Goal: Task Accomplishment & Management: Use online tool/utility

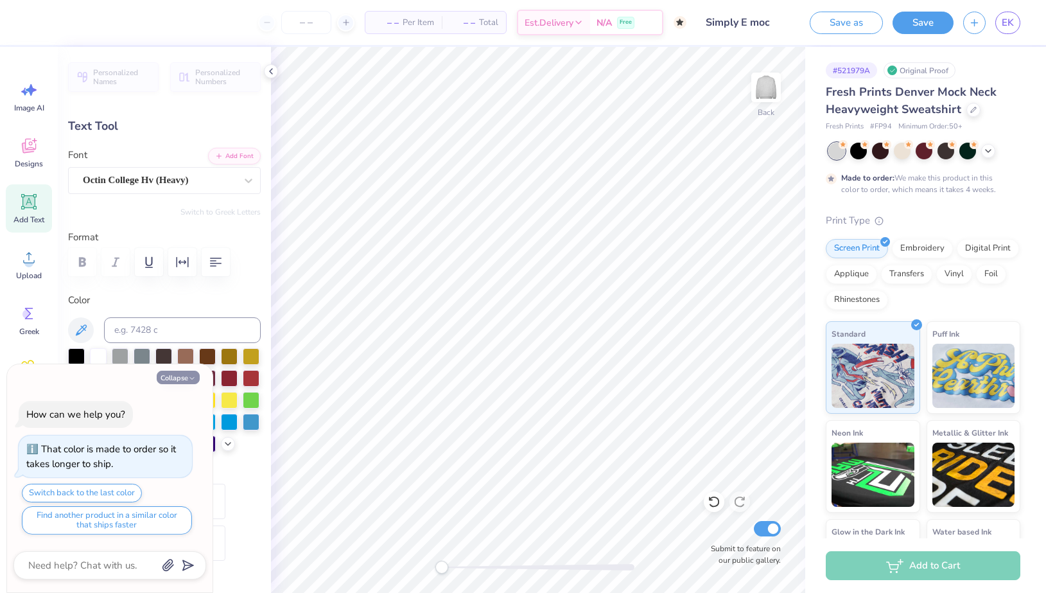
click at [184, 380] on button "Collapse" at bounding box center [178, 377] width 43 height 13
type textarea "x"
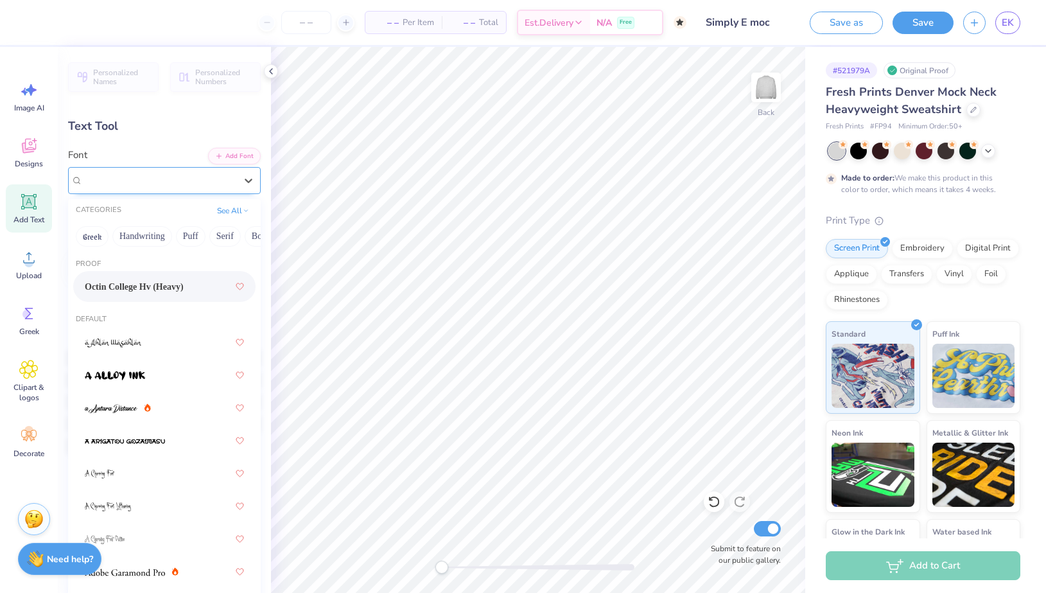
click at [171, 175] on div "Octin College Hv (Heavy)" at bounding box center [159, 180] width 155 height 20
click at [96, 239] on button "Greek" at bounding box center [92, 236] width 33 height 21
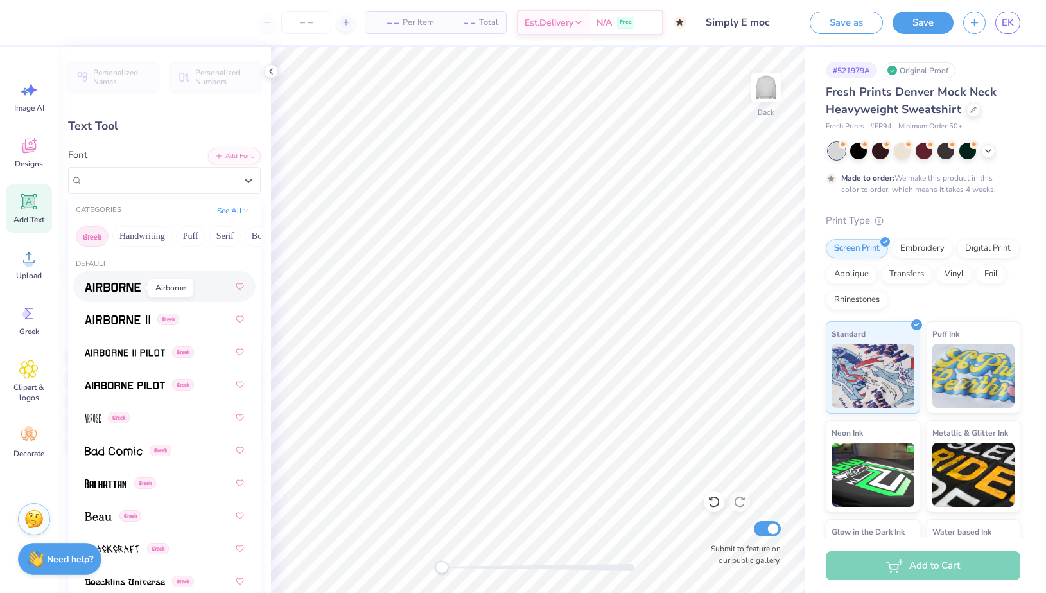
click at [118, 290] on img at bounding box center [113, 287] width 56 height 9
click at [168, 175] on div "Airborne Greek" at bounding box center [159, 180] width 155 height 20
click at [180, 180] on div "Airborne Greek" at bounding box center [159, 180] width 153 height 15
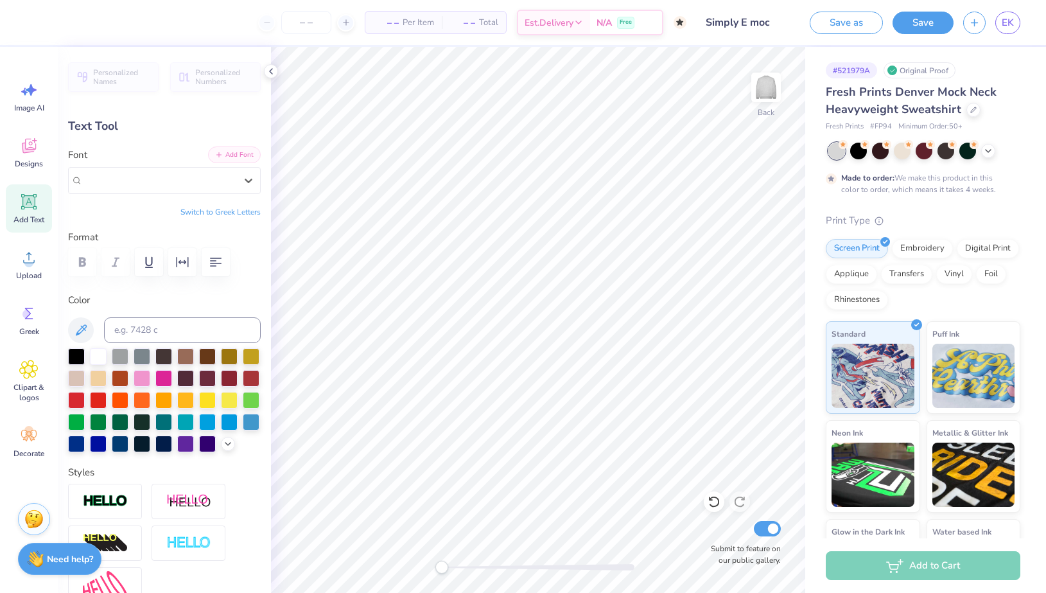
click at [233, 157] on button "Add Font" at bounding box center [234, 154] width 53 height 17
click at [159, 139] on div "Personalized Names Personalized Numbers Text Tool Add Font Font Airborne Greek …" at bounding box center [164, 320] width 213 height 546
click at [35, 179] on div "Image AI Designs Add Text Upload Greek Clipart & logos Decorate" at bounding box center [29, 270] width 46 height 394
click at [33, 161] on span "Designs" at bounding box center [29, 164] width 28 height 10
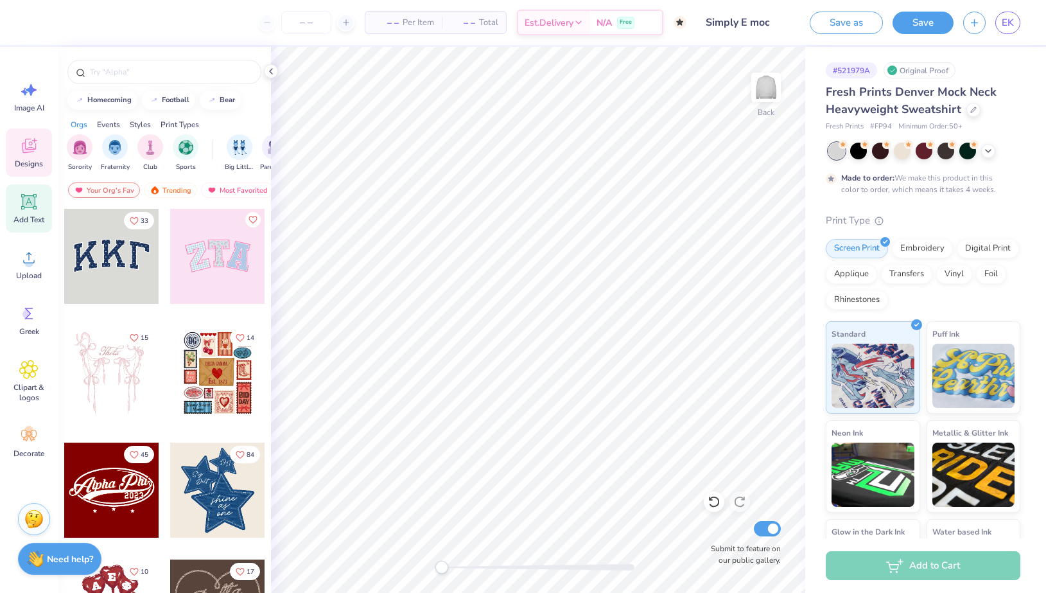
click at [33, 200] on icon at bounding box center [29, 202] width 12 height 12
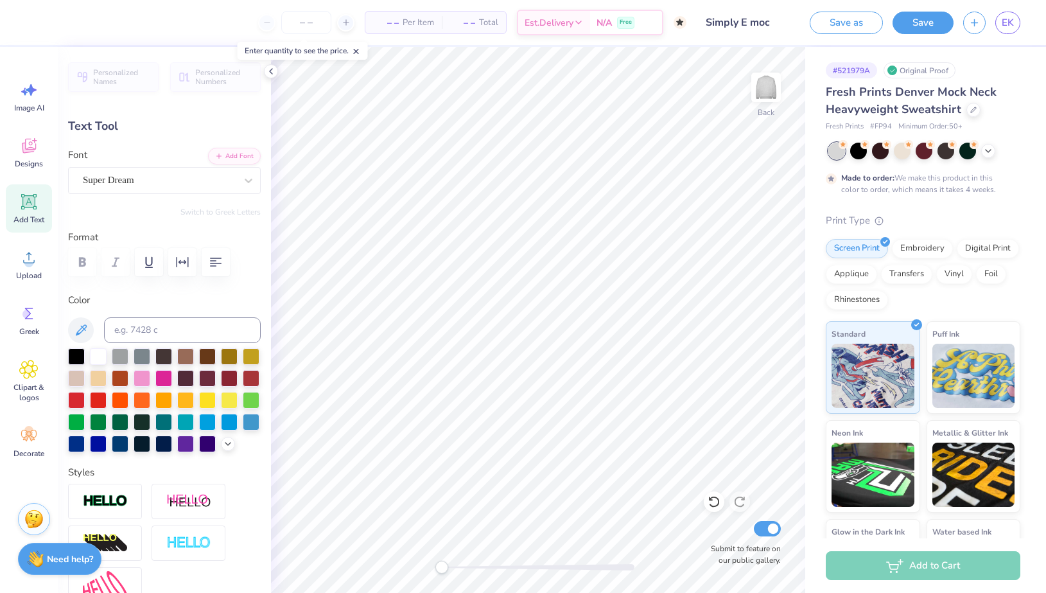
click at [185, 195] on div "Personalized Names Personalized Numbers Text Tool Add Font Font Super Dream Swi…" at bounding box center [164, 320] width 213 height 546
click at [183, 188] on div at bounding box center [159, 179] width 153 height 17
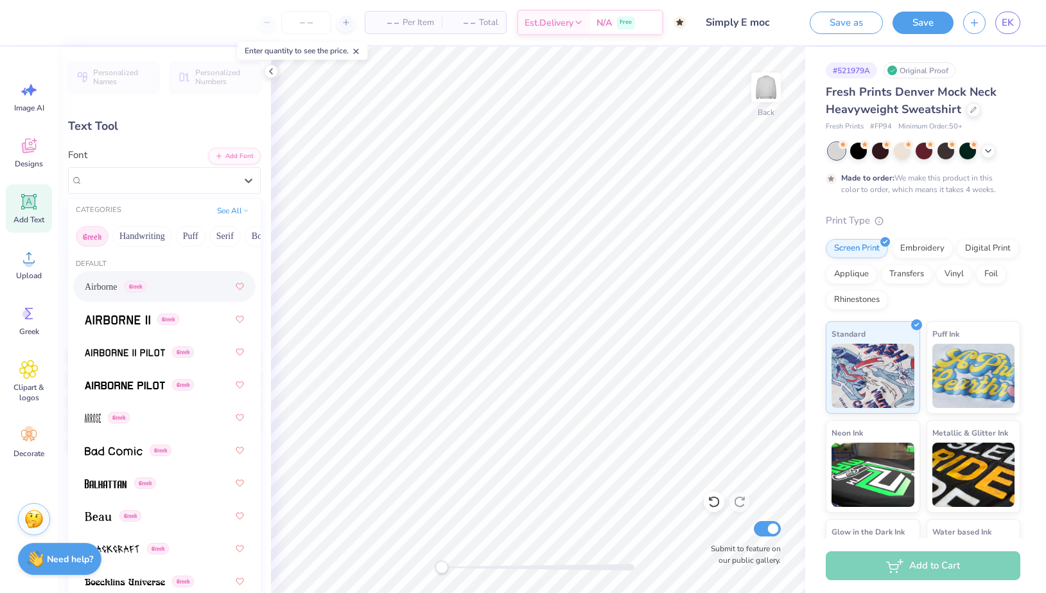
click at [118, 293] on span "Airborne" at bounding box center [101, 286] width 33 height 13
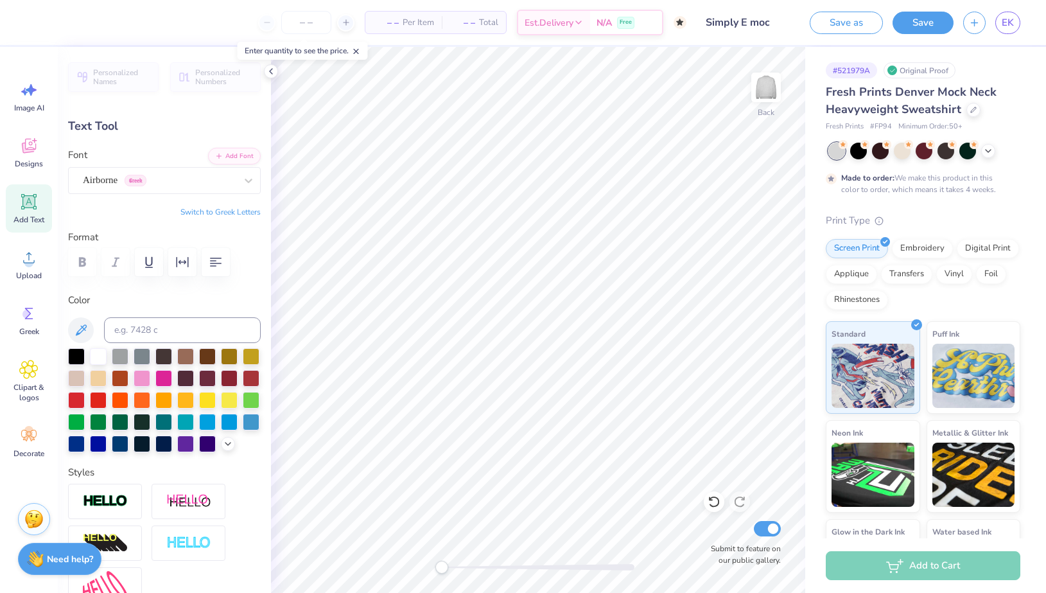
scroll to position [1, 1]
type textarea "RAVENS"
type input "8.56"
type input "1.77"
type input "9.12"
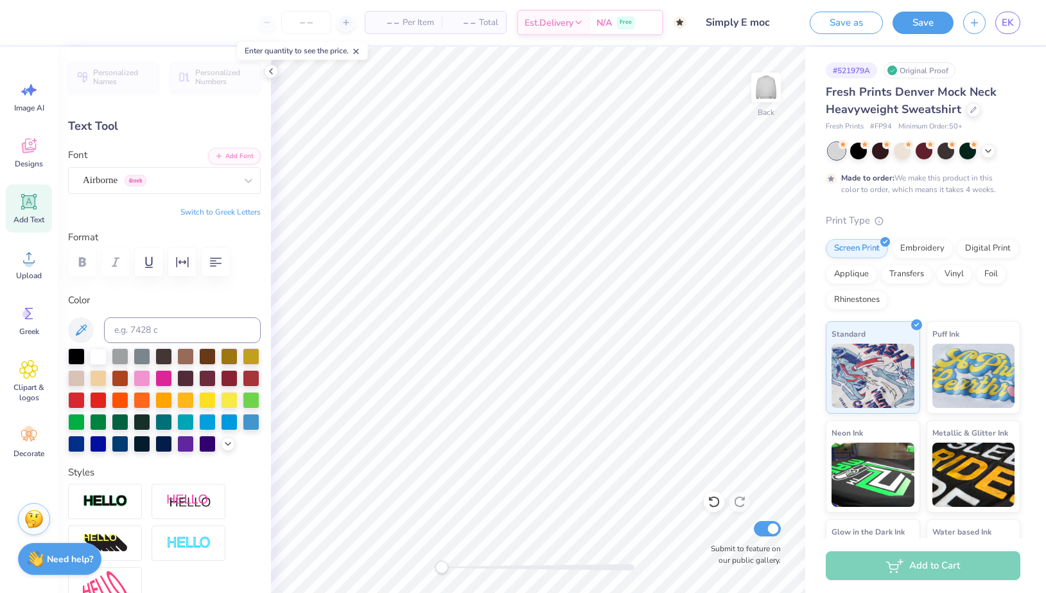
type textarea "x"
type input "1.75"
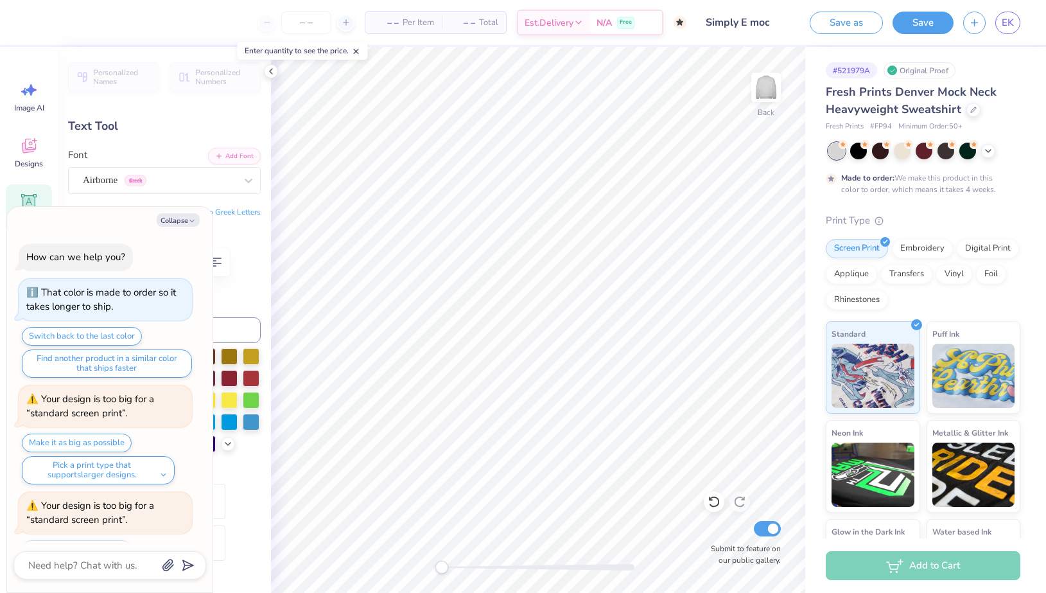
scroll to position [54, 0]
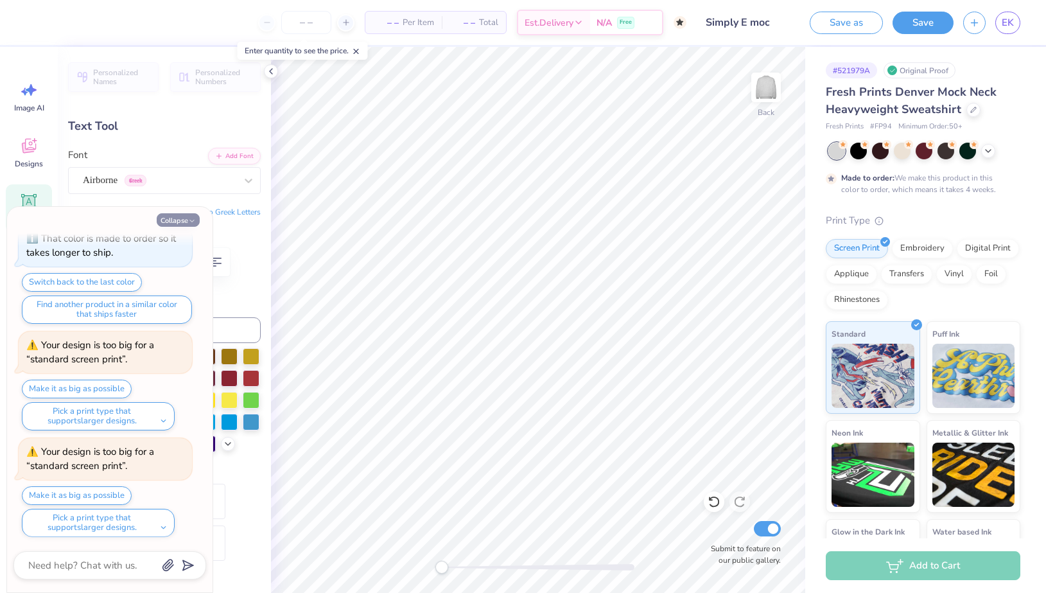
click at [188, 218] on icon "button" at bounding box center [192, 221] width 8 height 8
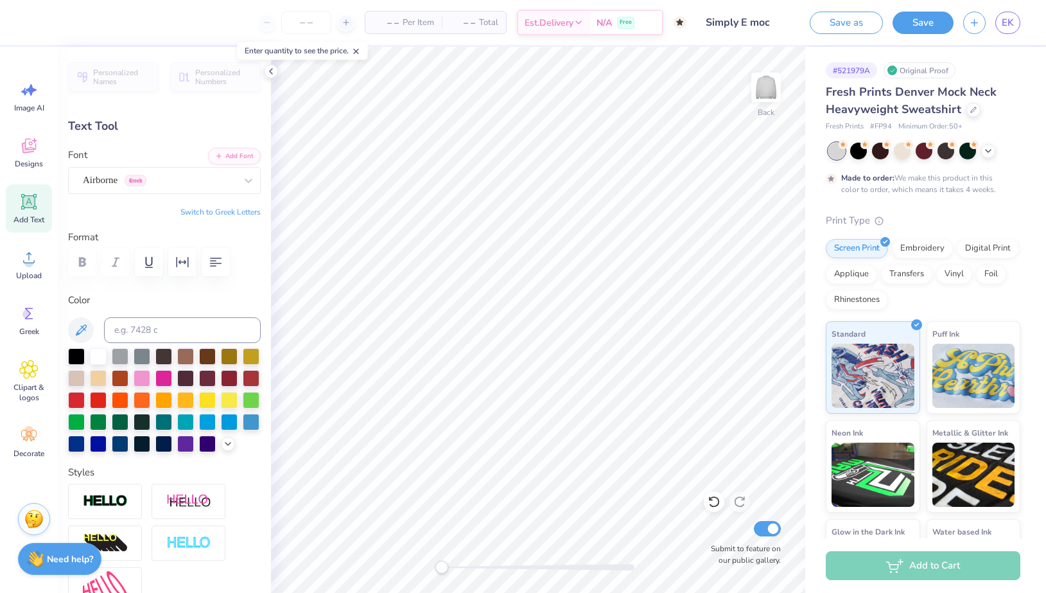
type textarea "x"
type input "11.16"
type input "2.31"
type input "12.89"
type input "2.66"
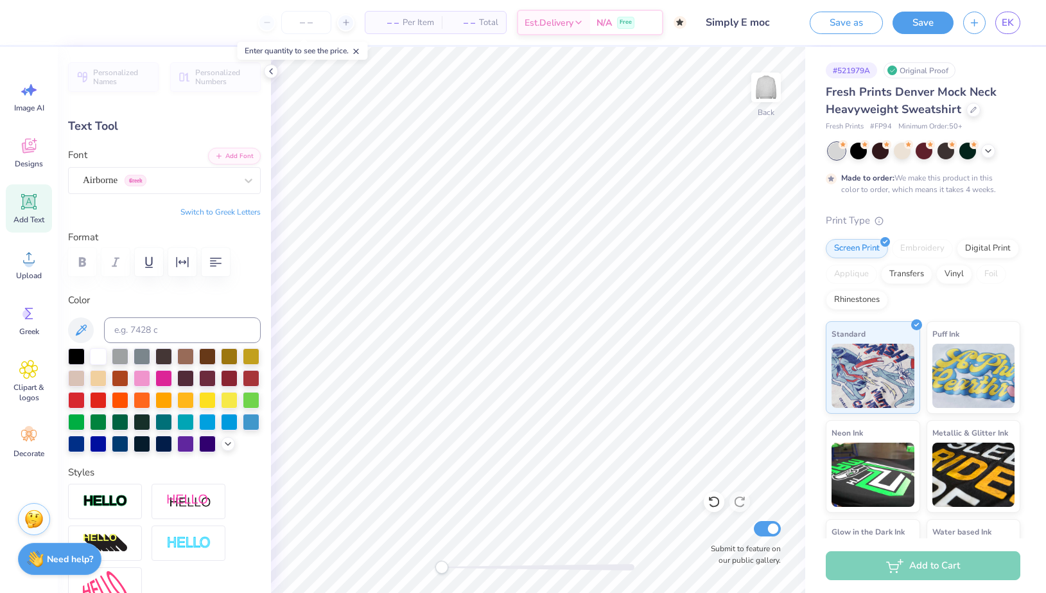
type input "2.13"
type input "14.29"
type input "2.95"
type input "14.84"
type input "3.07"
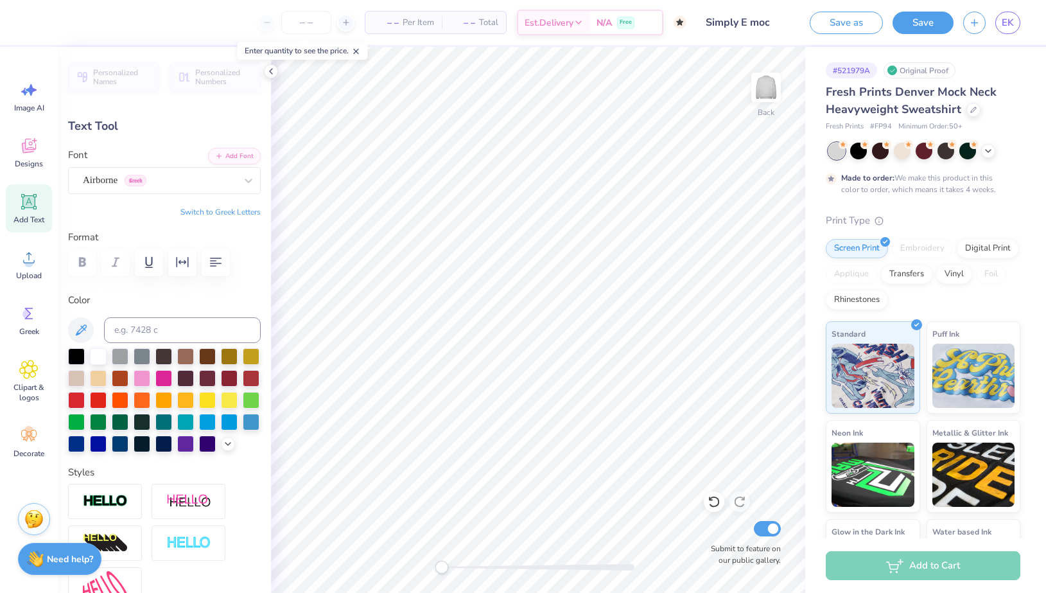
type input "1.79"
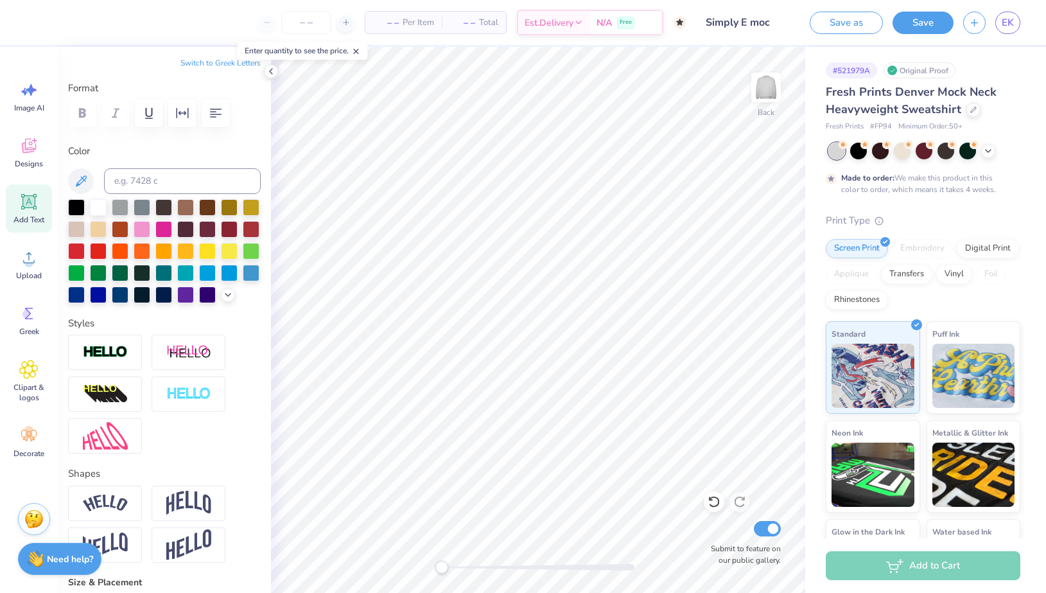
scroll to position [182, 0]
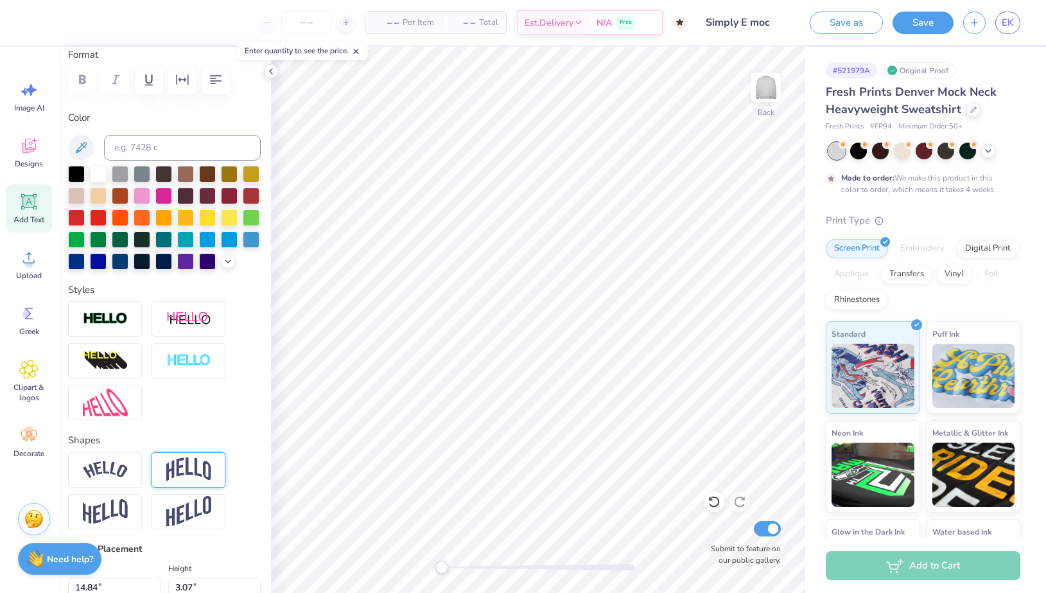
click at [181, 469] on img at bounding box center [188, 469] width 45 height 24
type input "0.18"
drag, startPoint x: 166, startPoint y: 546, endPoint x: 149, endPoint y: 546, distance: 16.7
click at [149, 546] on div "Accessibility label" at bounding box center [150, 548] width 13 height 13
type textarea "x"
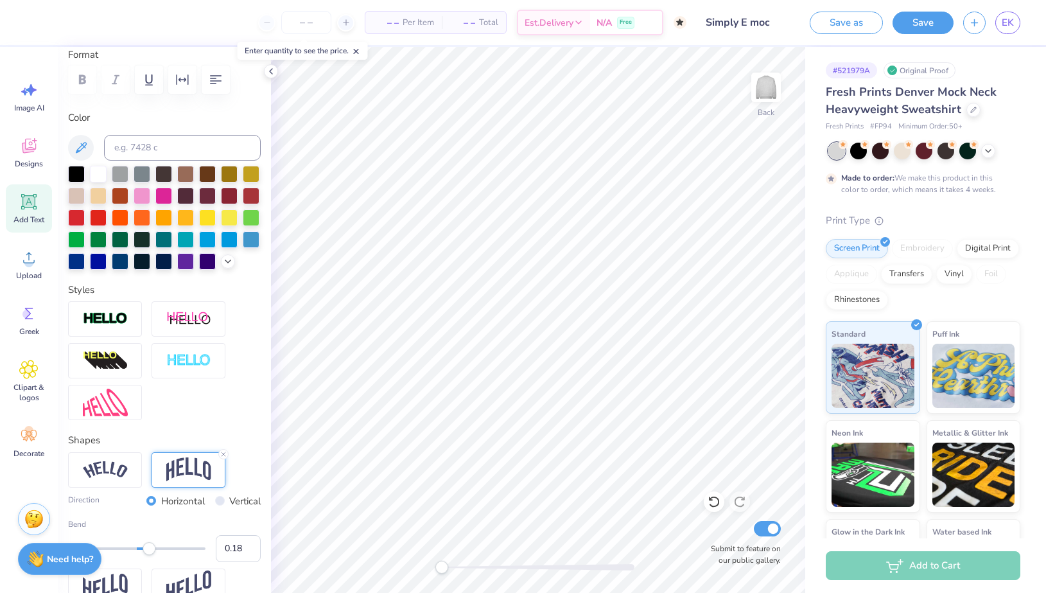
type input "4.12"
type input "1.54"
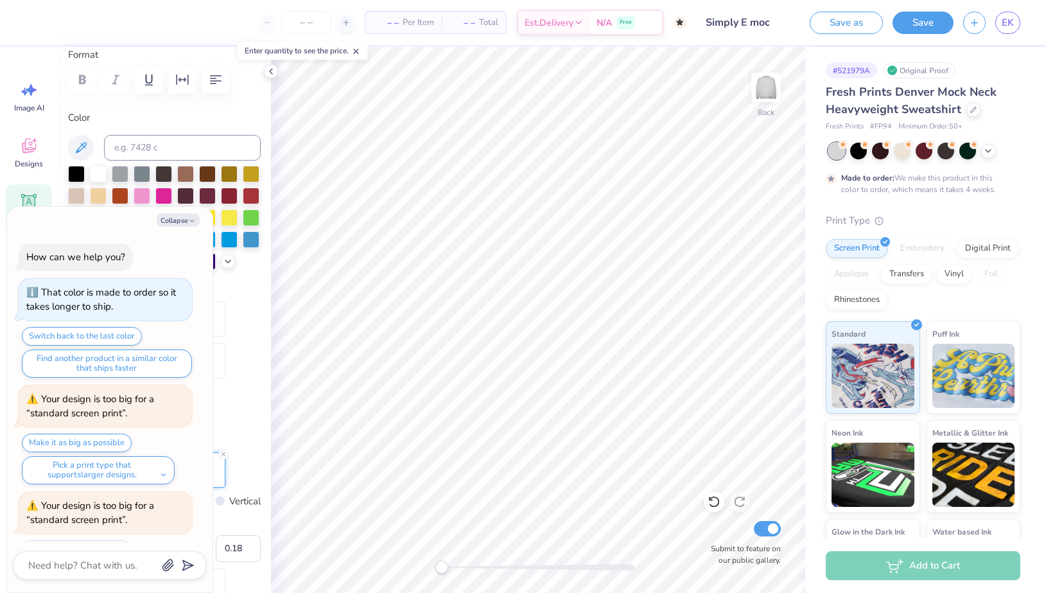
scroll to position [160, 0]
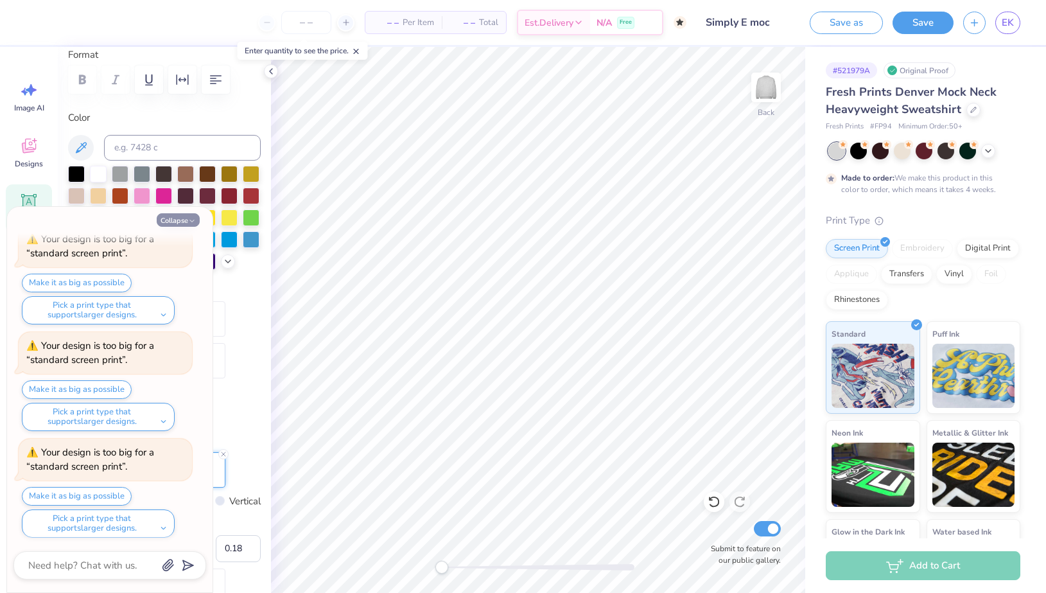
click at [193, 218] on icon "button" at bounding box center [192, 221] width 8 height 8
type textarea "x"
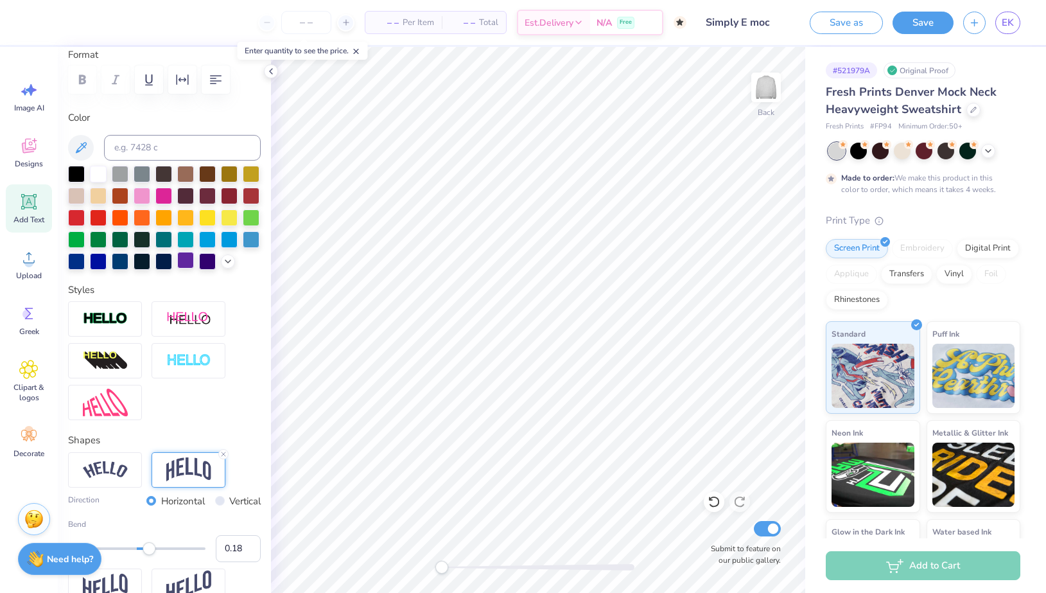
click at [185, 264] on div at bounding box center [185, 260] width 17 height 17
click at [206, 264] on div at bounding box center [207, 260] width 17 height 17
click at [191, 261] on div at bounding box center [185, 260] width 17 height 17
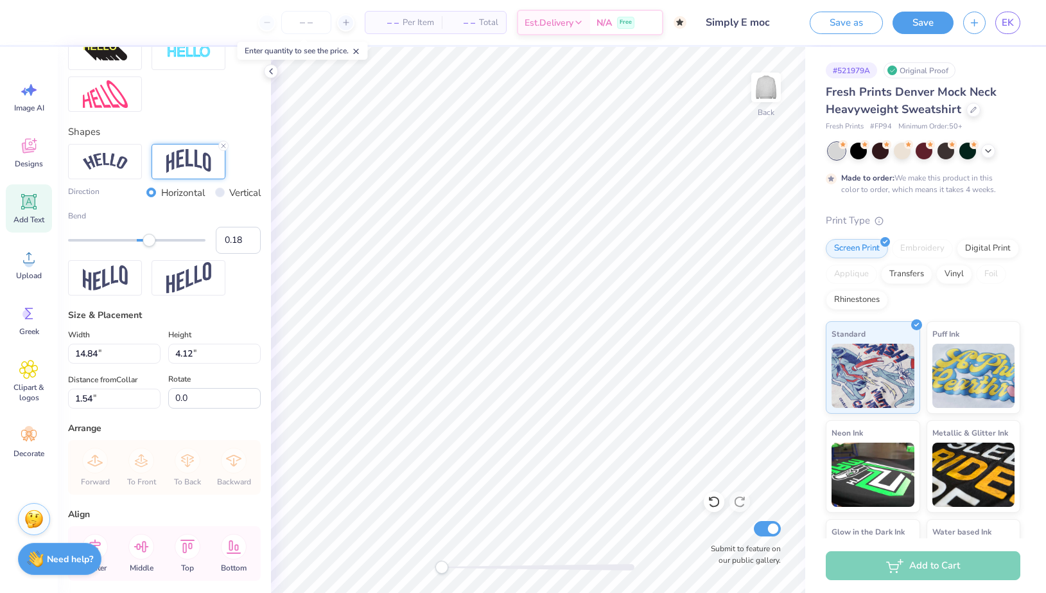
scroll to position [201, 0]
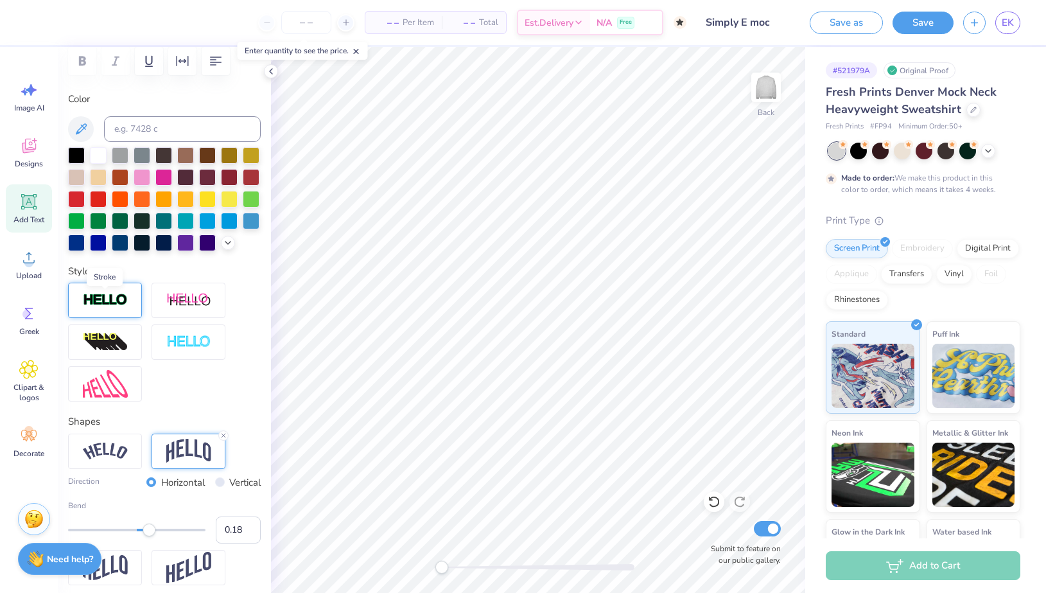
click at [124, 304] on img at bounding box center [105, 300] width 45 height 15
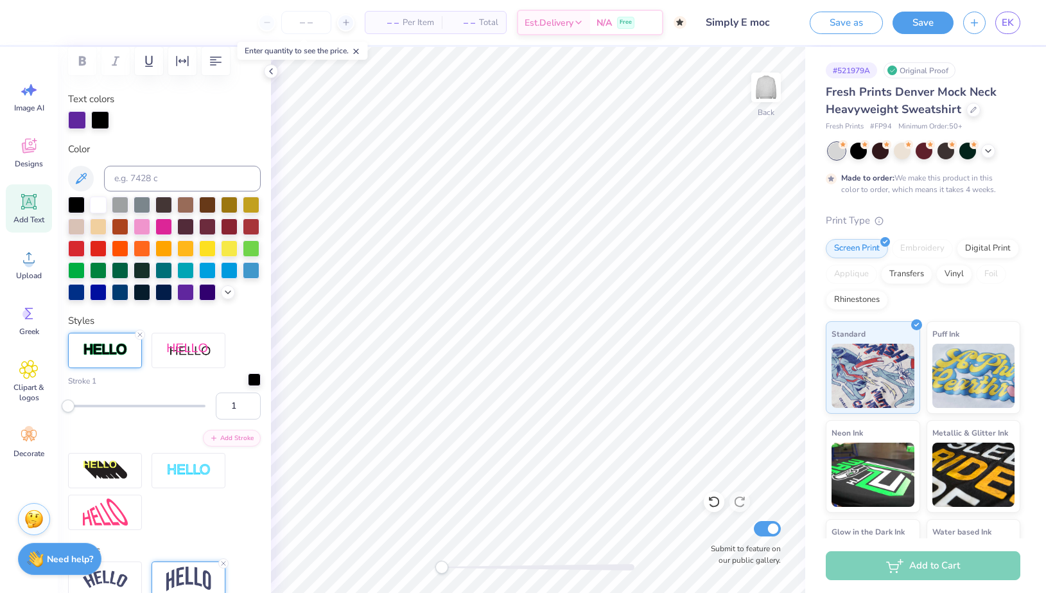
click at [254, 379] on div at bounding box center [254, 379] width 13 height 13
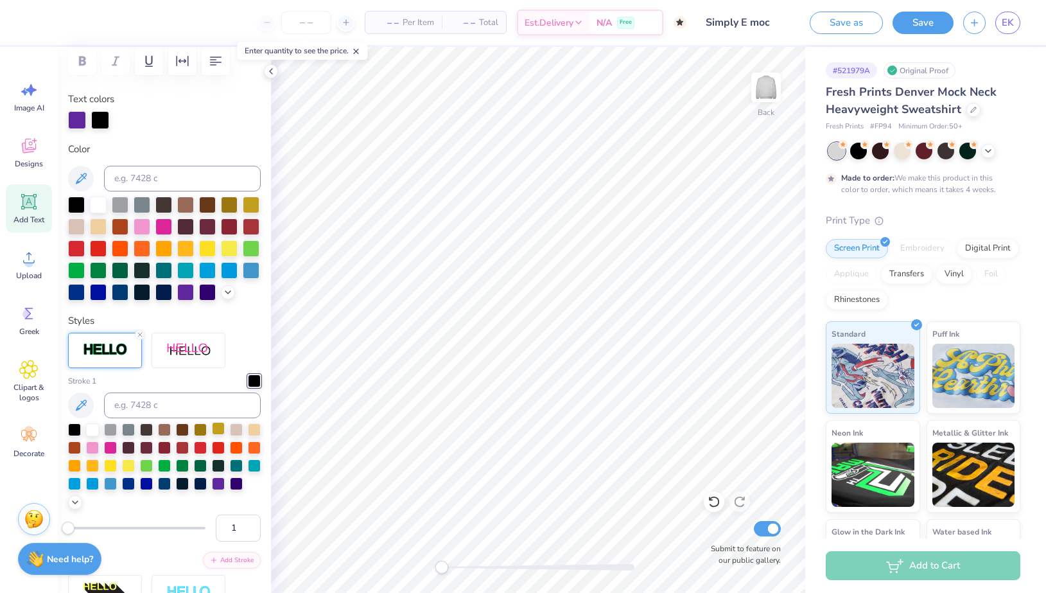
click at [216, 430] on div at bounding box center [218, 428] width 13 height 13
click at [76, 427] on div at bounding box center [74, 428] width 13 height 13
click at [238, 484] on div at bounding box center [236, 482] width 13 height 13
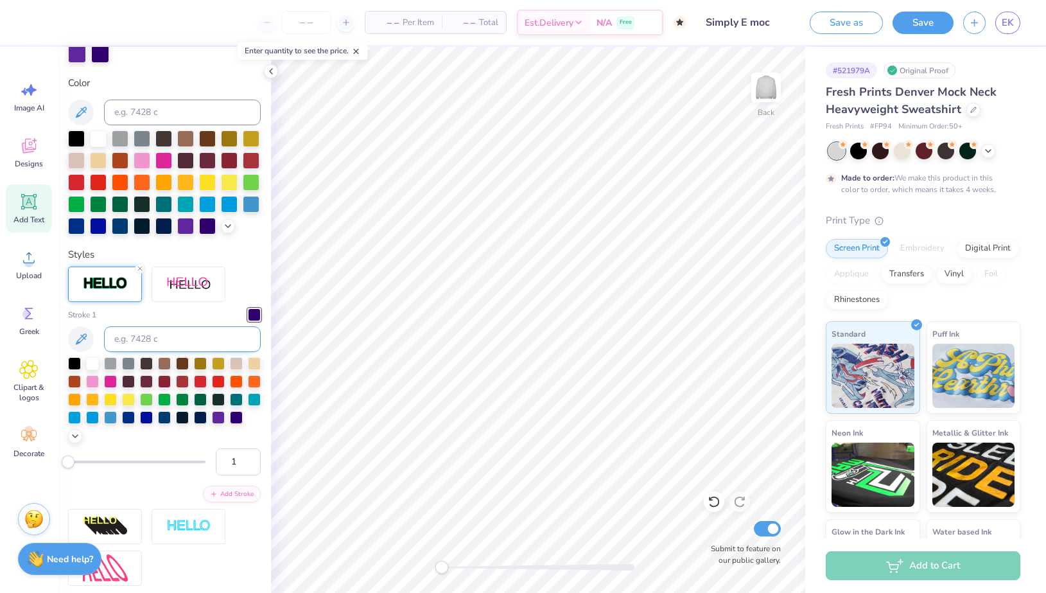
scroll to position [283, 0]
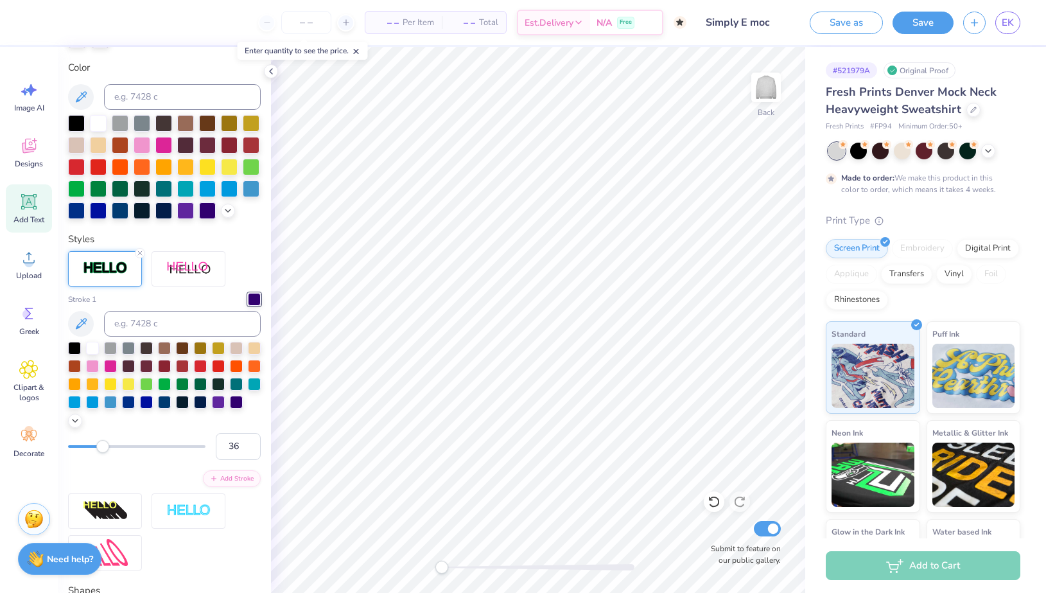
type input "37"
drag, startPoint x: 86, startPoint y: 448, endPoint x: 118, endPoint y: 445, distance: 32.3
click at [118, 445] on div at bounding box center [136, 446] width 137 height 3
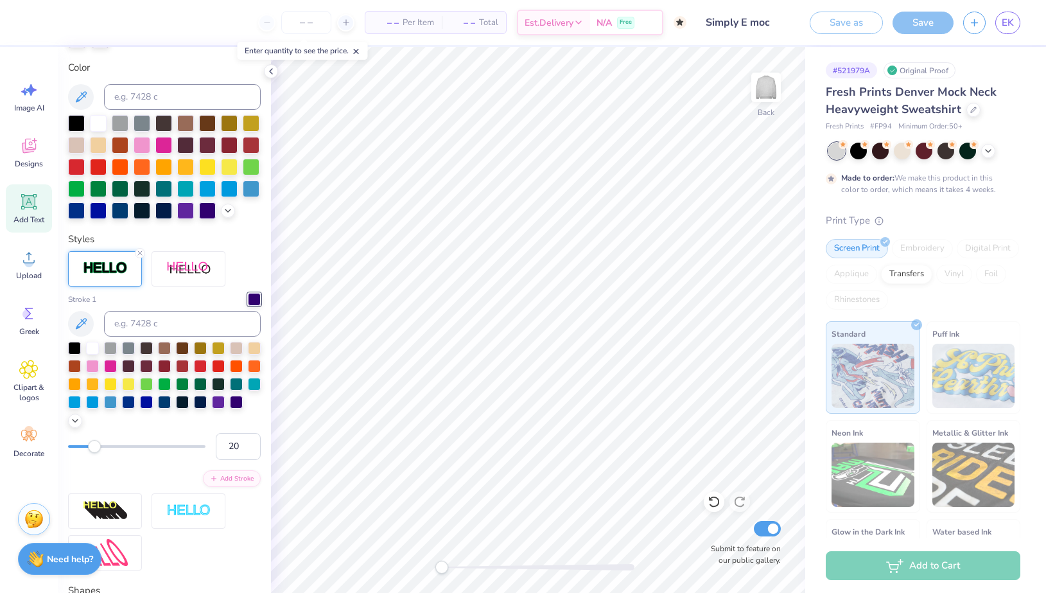
type input "19"
drag, startPoint x: 123, startPoint y: 448, endPoint x: 91, endPoint y: 448, distance: 32.1
click at [91, 448] on div "Accessibility label" at bounding box center [94, 446] width 13 height 13
type input "5"
drag, startPoint x: 91, startPoint y: 448, endPoint x: 74, endPoint y: 448, distance: 17.3
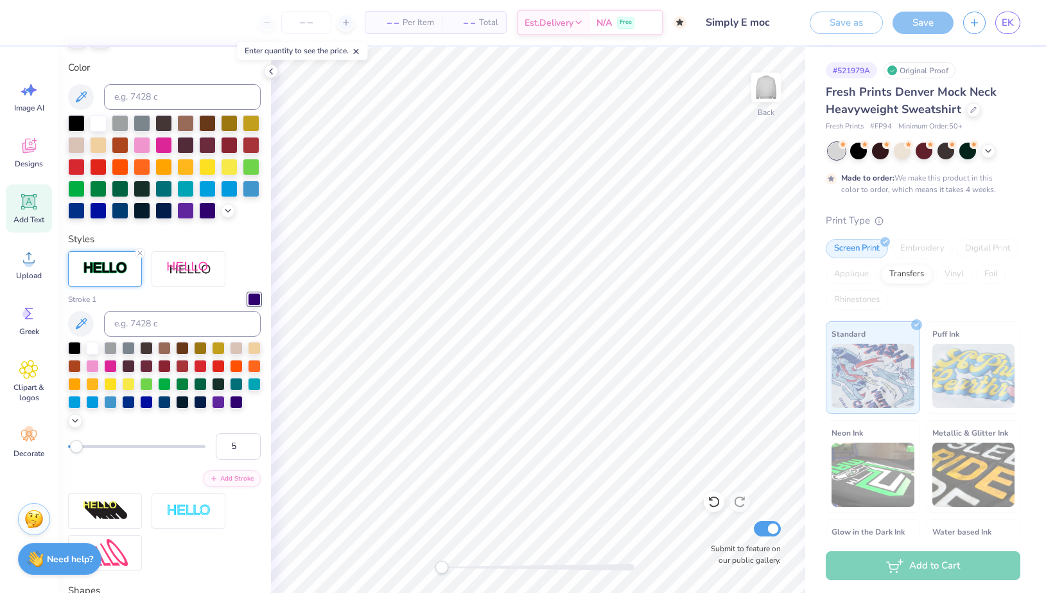
click at [74, 448] on div "Accessibility label" at bounding box center [76, 446] width 13 height 13
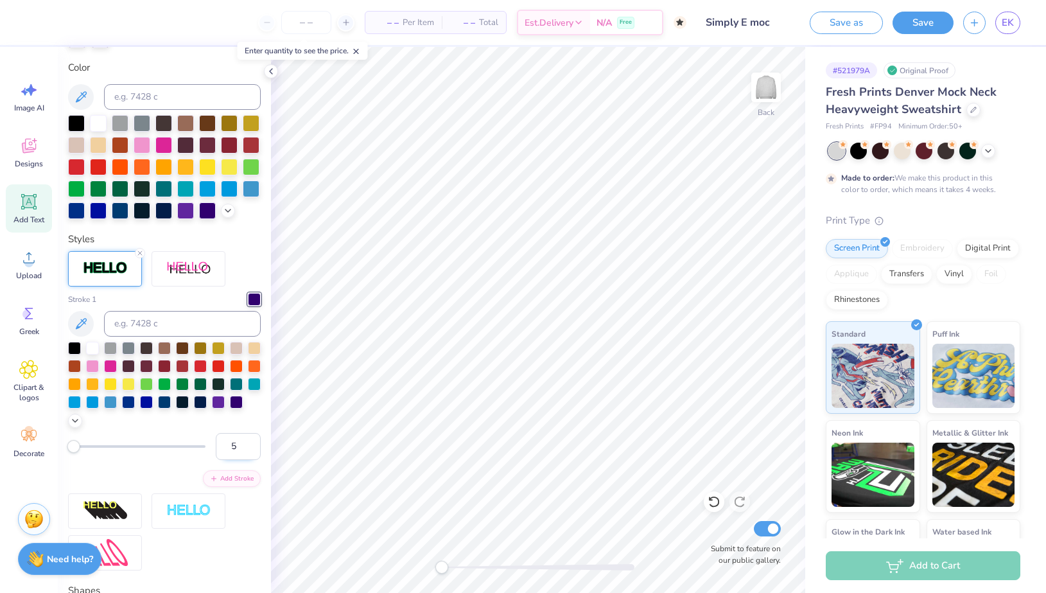
click at [241, 446] on input "5" at bounding box center [238, 446] width 45 height 27
type input "3"
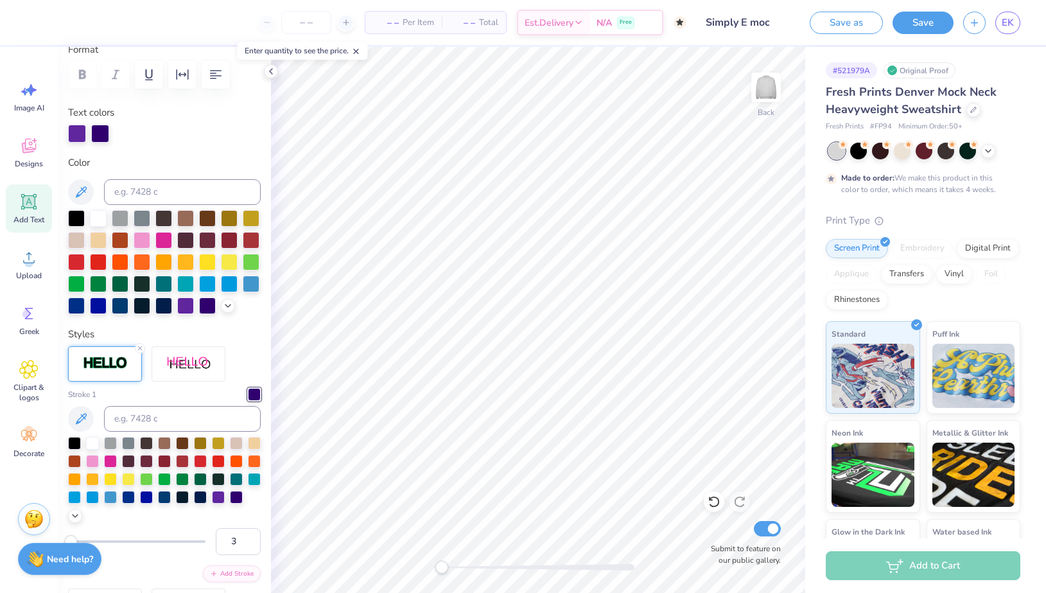
scroll to position [175, 0]
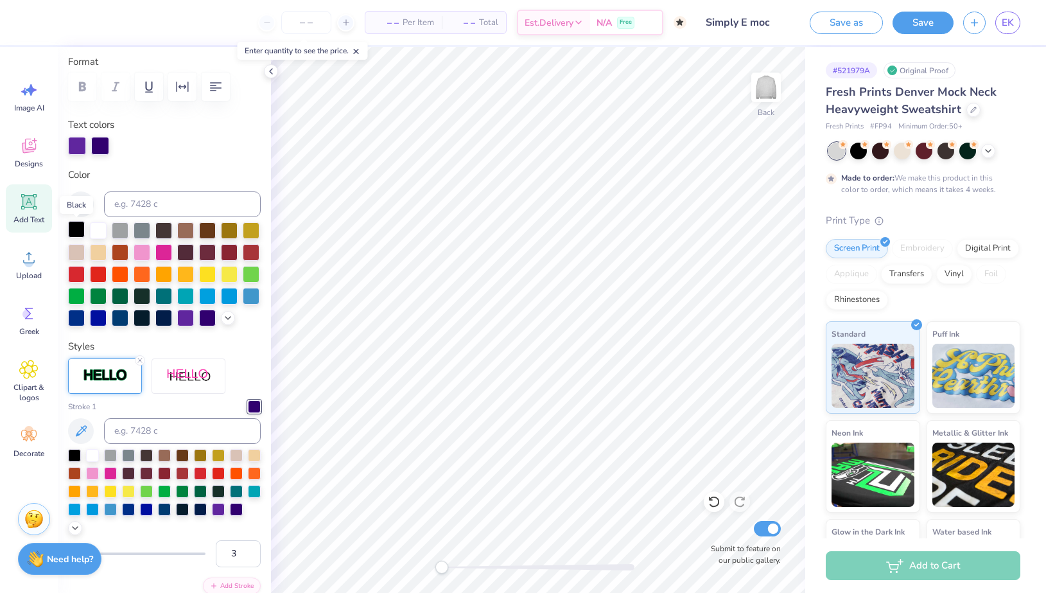
click at [80, 231] on div at bounding box center [76, 229] width 17 height 17
click at [219, 458] on div at bounding box center [218, 454] width 13 height 13
click at [222, 509] on div at bounding box center [218, 508] width 13 height 13
click at [183, 315] on div at bounding box center [185, 316] width 17 height 17
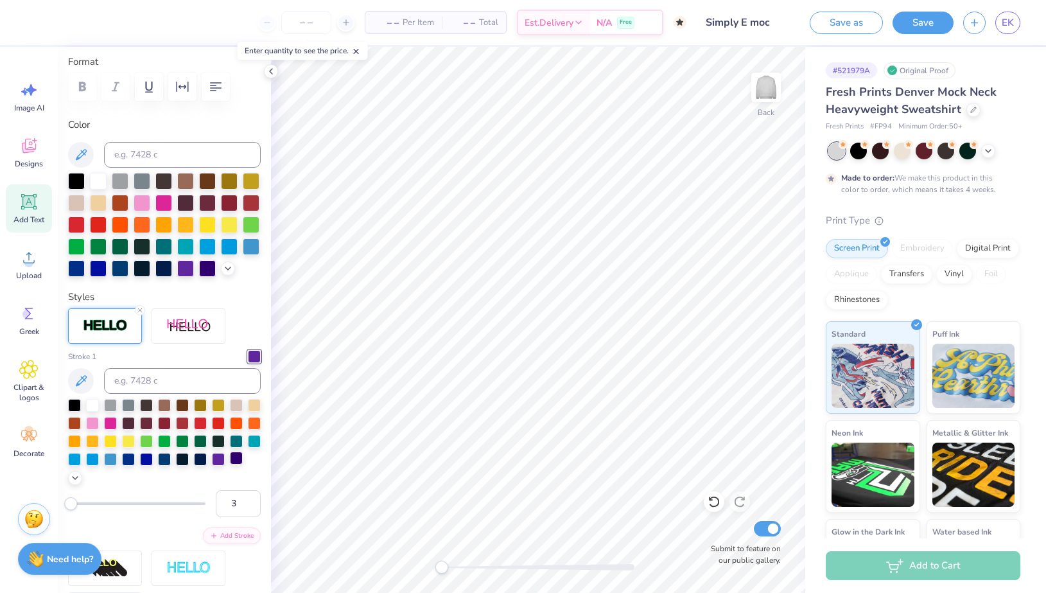
click at [236, 464] on div at bounding box center [236, 457] width 13 height 13
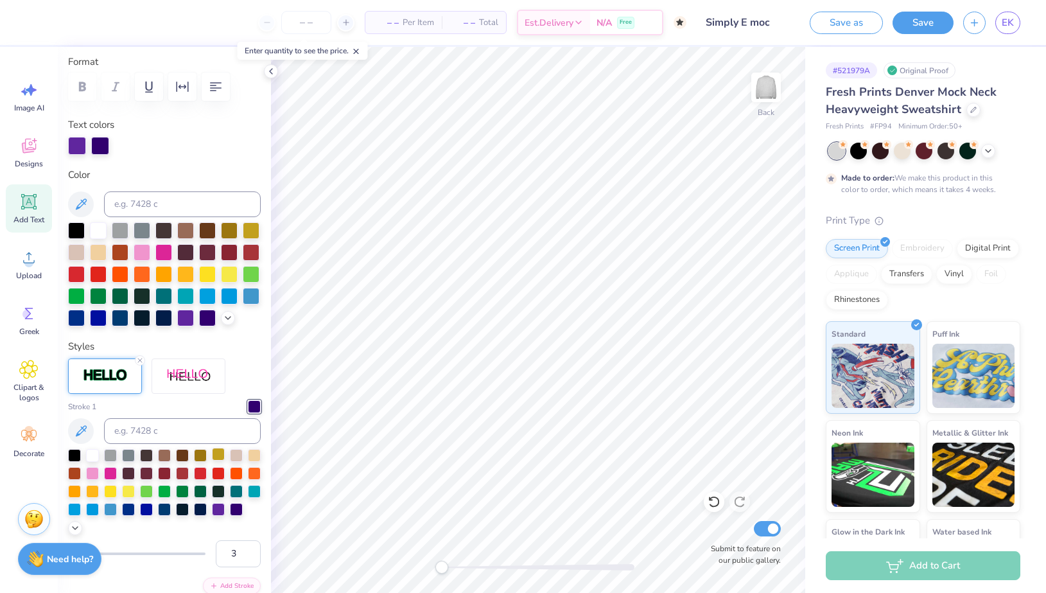
click at [216, 458] on div at bounding box center [218, 454] width 13 height 13
click at [194, 453] on div at bounding box center [200, 454] width 13 height 13
click at [238, 511] on div at bounding box center [236, 508] width 13 height 13
click at [74, 455] on div at bounding box center [74, 454] width 13 height 13
click at [76, 234] on div at bounding box center [76, 229] width 17 height 17
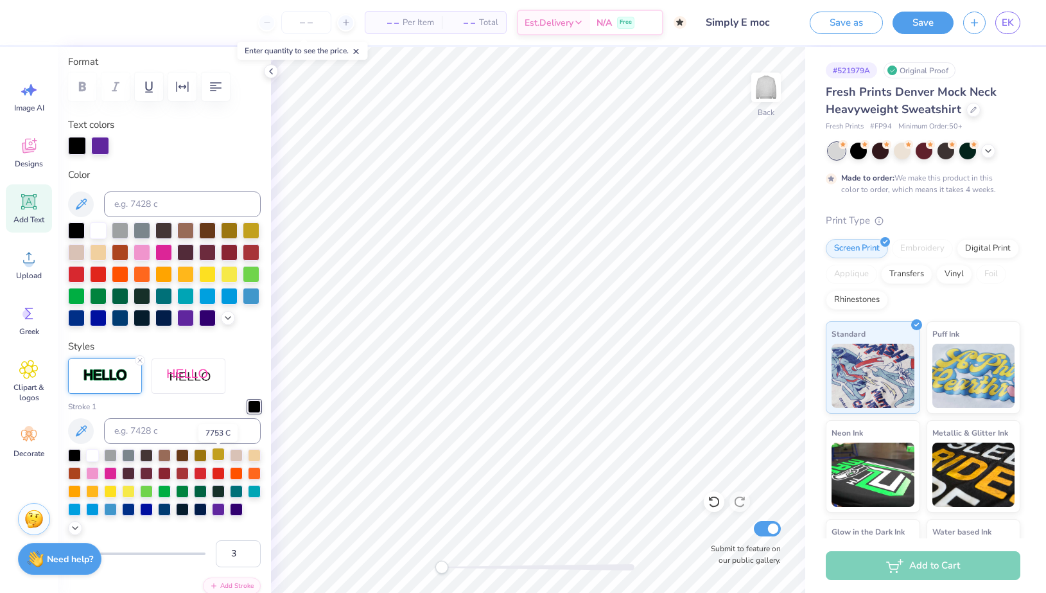
click at [219, 457] on div at bounding box center [218, 454] width 13 height 13
click at [189, 316] on div at bounding box center [185, 316] width 17 height 17
click at [209, 319] on div at bounding box center [207, 316] width 17 height 17
click at [76, 236] on div at bounding box center [76, 229] width 17 height 17
click at [187, 321] on div at bounding box center [185, 316] width 17 height 17
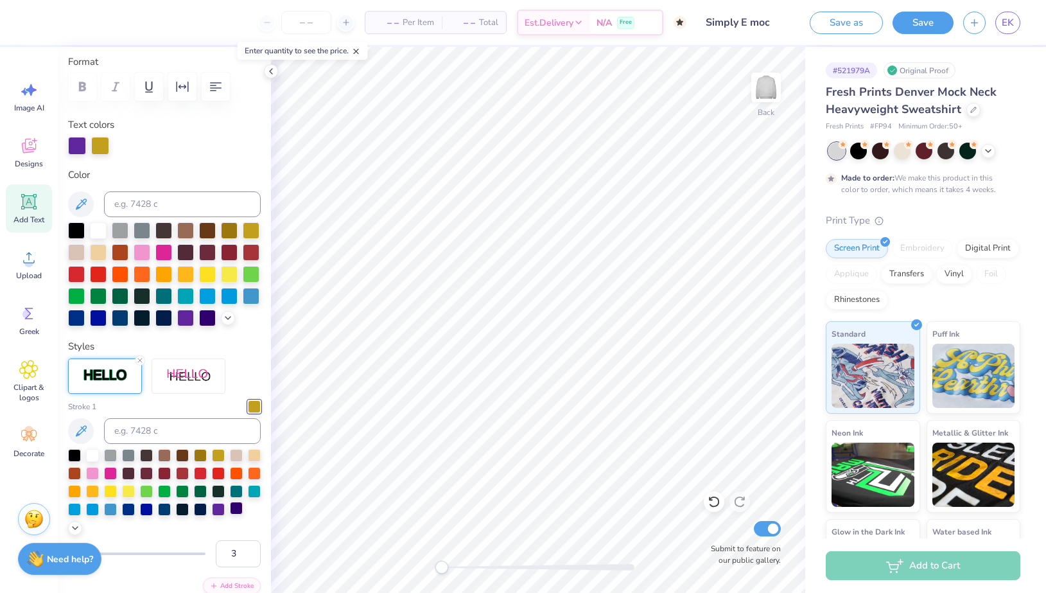
click at [237, 509] on div at bounding box center [236, 508] width 13 height 13
type input "14.46"
type input "4.13"
click at [237, 559] on input "3" at bounding box center [238, 553] width 45 height 27
type input "2"
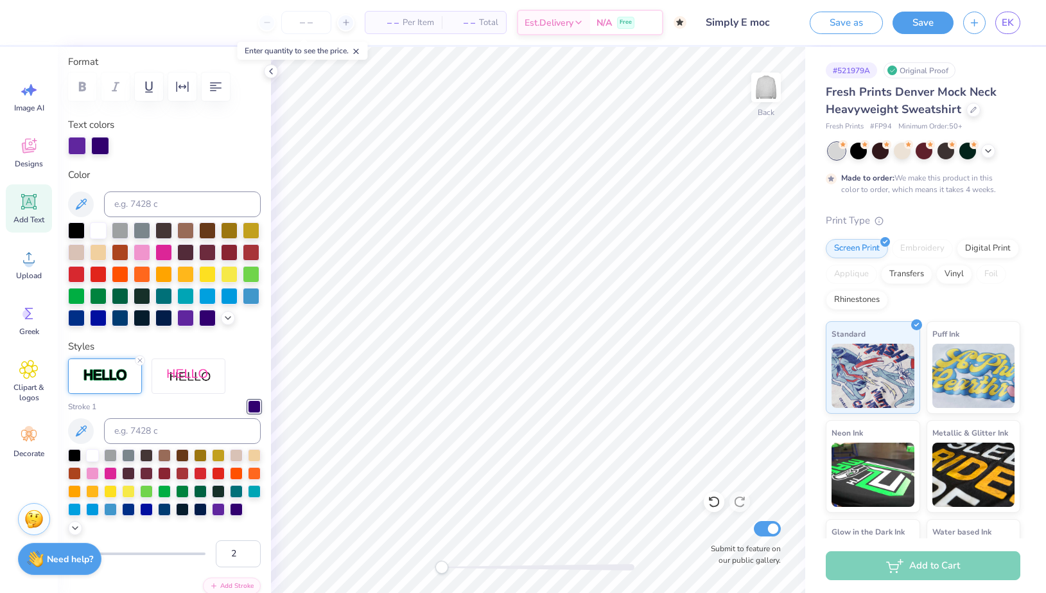
click at [234, 405] on div "Stroke 1" at bounding box center [164, 467] width 193 height 135
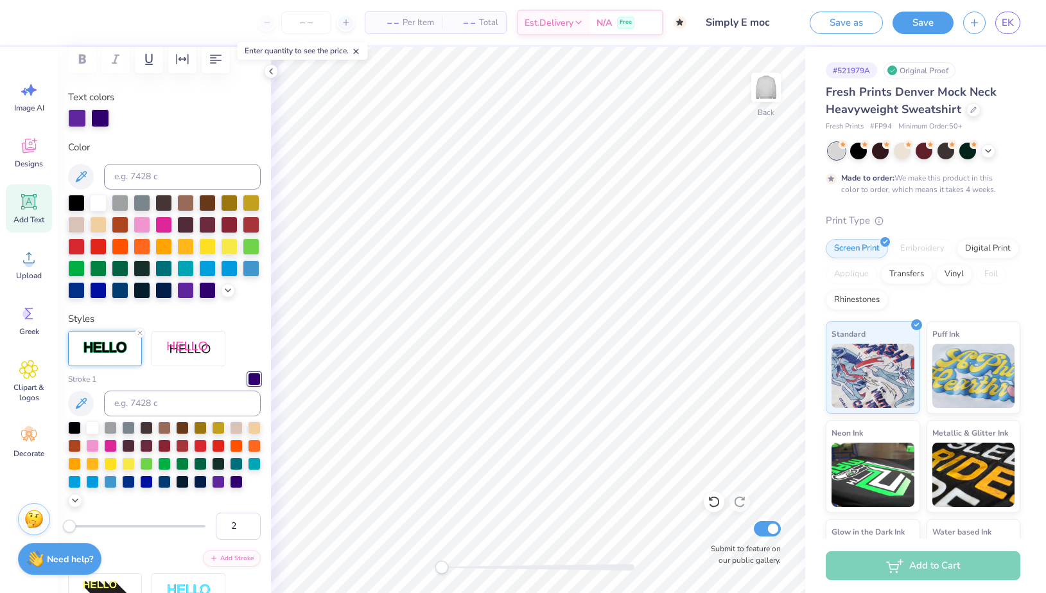
scroll to position [204, 0]
click at [234, 523] on input "2" at bounding box center [238, 525] width 45 height 27
type input "4"
click at [259, 322] on div "Styles Stroke 1 4 Add Stroke" at bounding box center [164, 480] width 193 height 338
type input "14.51"
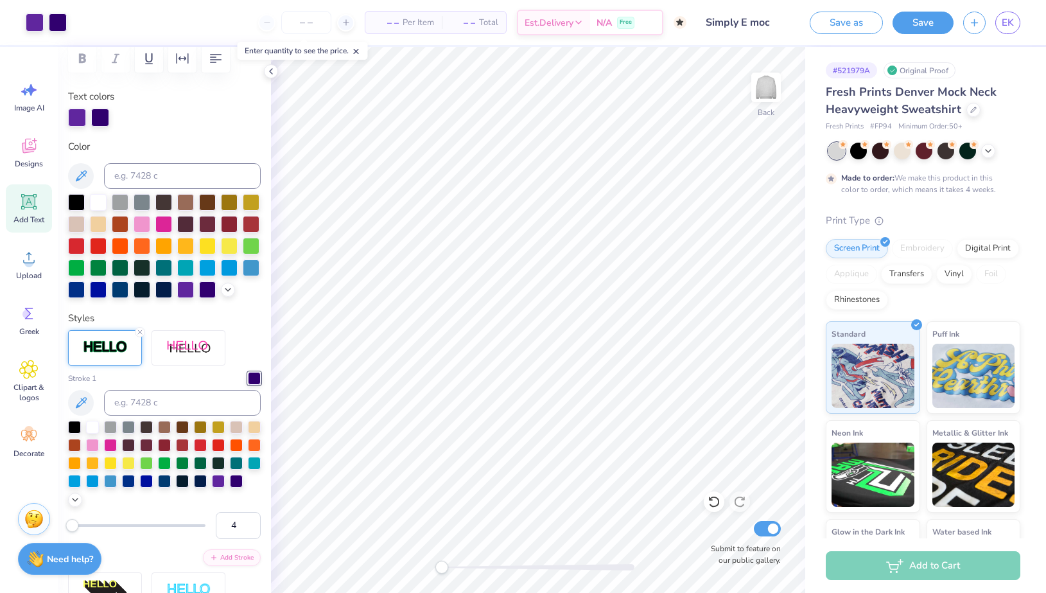
type input "4.19"
click at [880, 220] on icon at bounding box center [879, 218] width 9 height 9
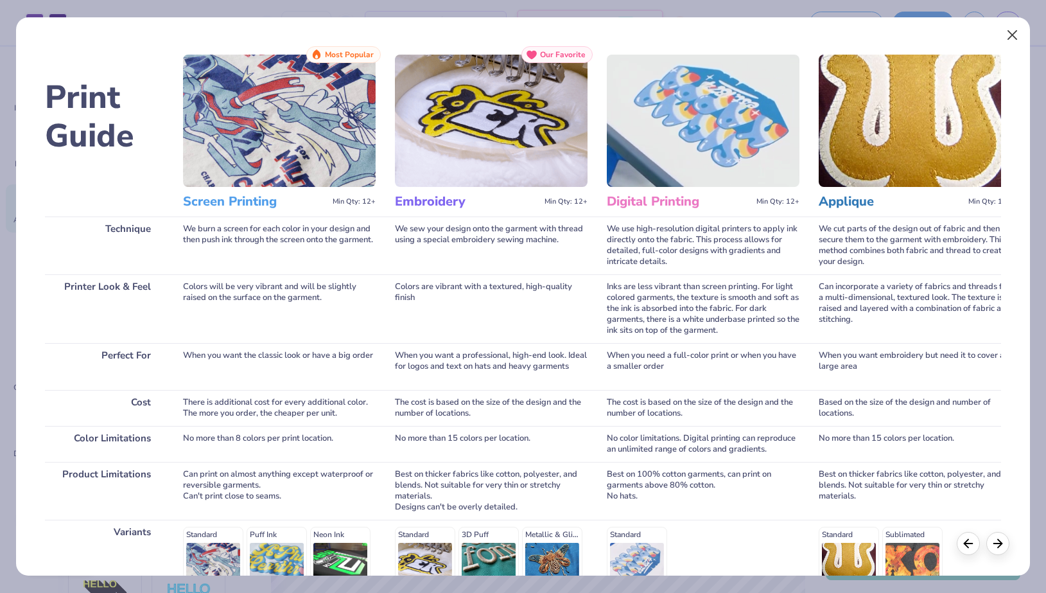
click at [1014, 38] on button "Close" at bounding box center [1012, 35] width 24 height 24
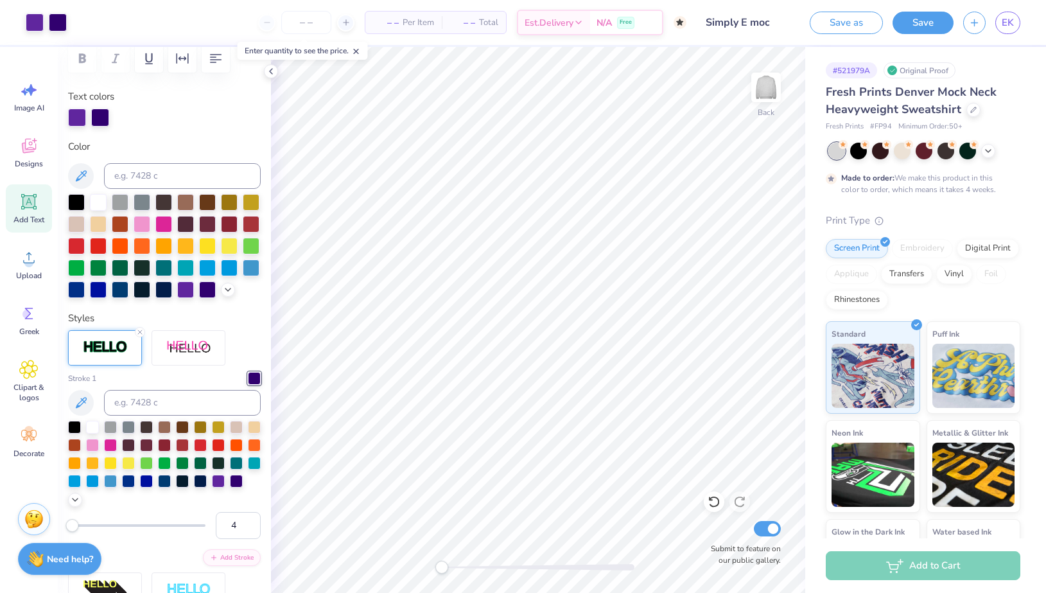
type input "1.55"
click at [69, 428] on div at bounding box center [74, 425] width 13 height 13
click at [139, 332] on icon at bounding box center [140, 332] width 8 height 8
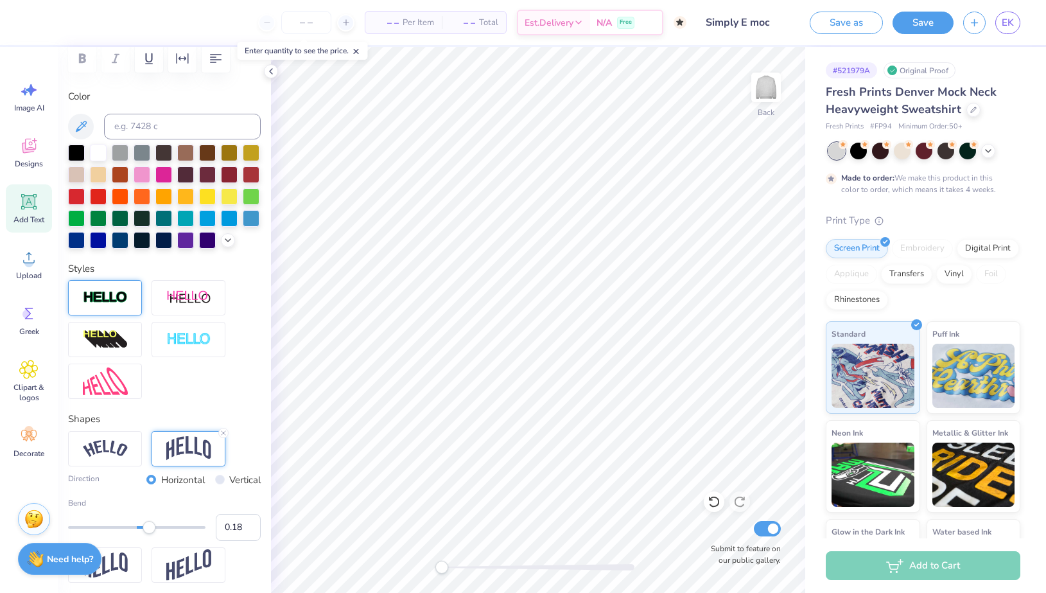
click at [263, 274] on div "Personalized Names Personalized Numbers Text Tool Add Font Font Airborne Greek …" at bounding box center [164, 320] width 213 height 546
click at [919, 23] on button "Save" at bounding box center [923, 21] width 61 height 22
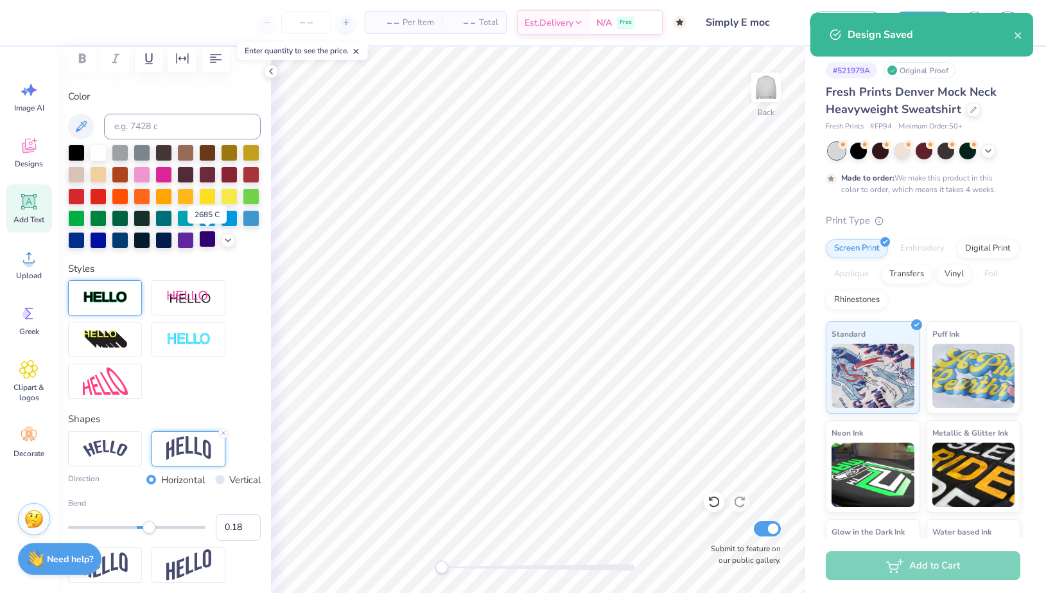
click at [205, 240] on div at bounding box center [207, 239] width 17 height 17
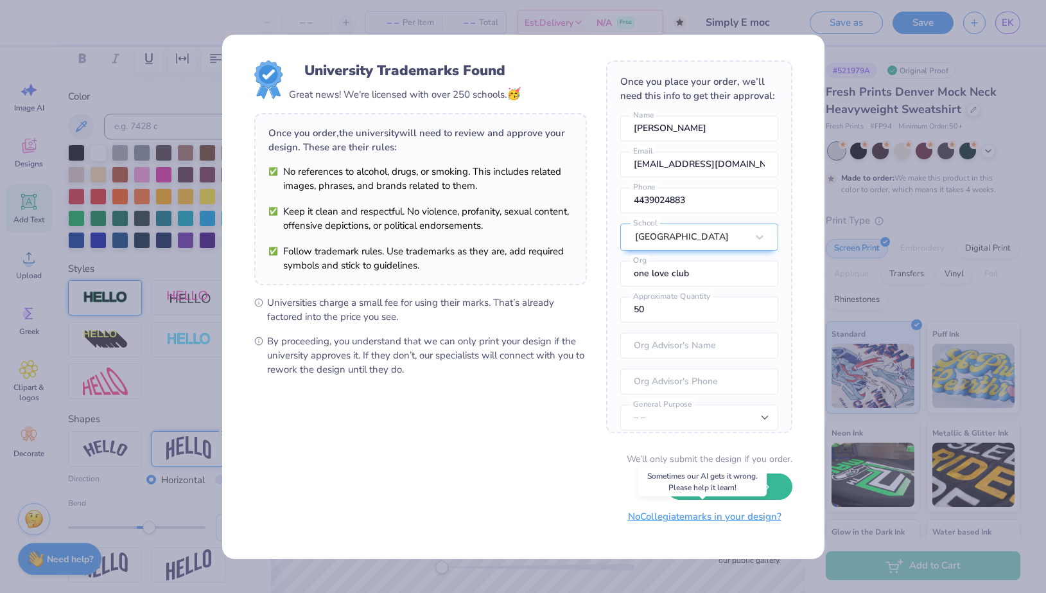
click at [732, 519] on button "No Collegiate marks in your design?" at bounding box center [704, 516] width 175 height 26
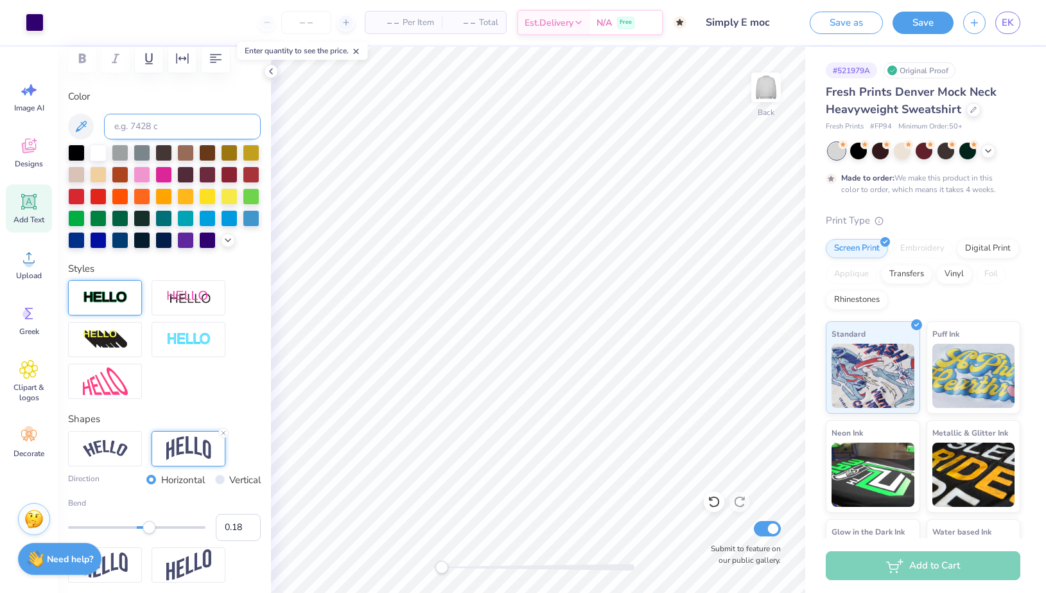
type input "14.30"
type input "3.97"
type input "1.65"
type input "11.84"
type input "3.29"
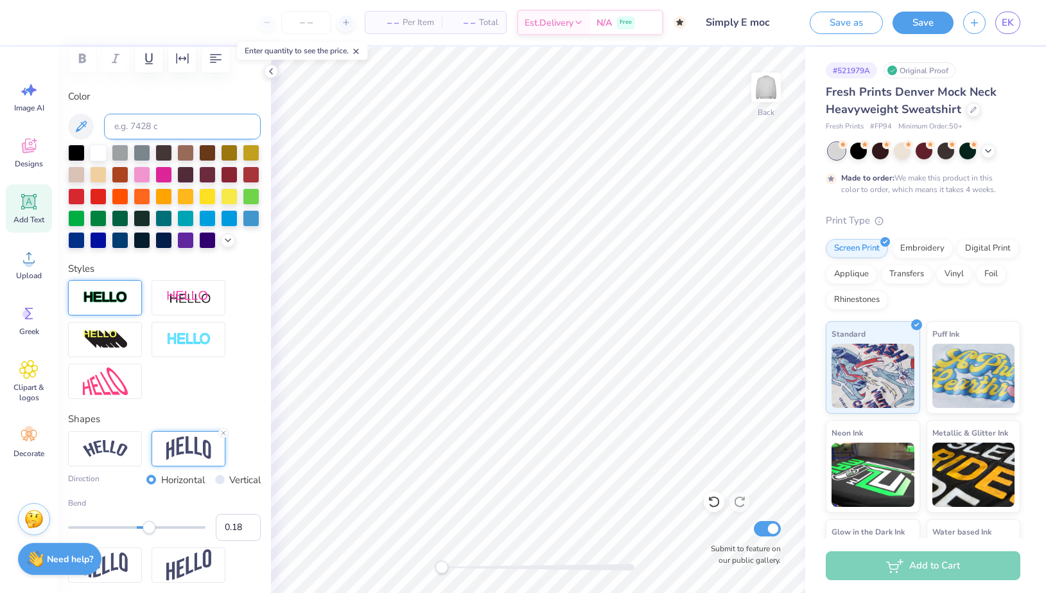
type input "2.18"
type input "12.14"
type input "3.37"
type input "1.61"
type input "12.58"
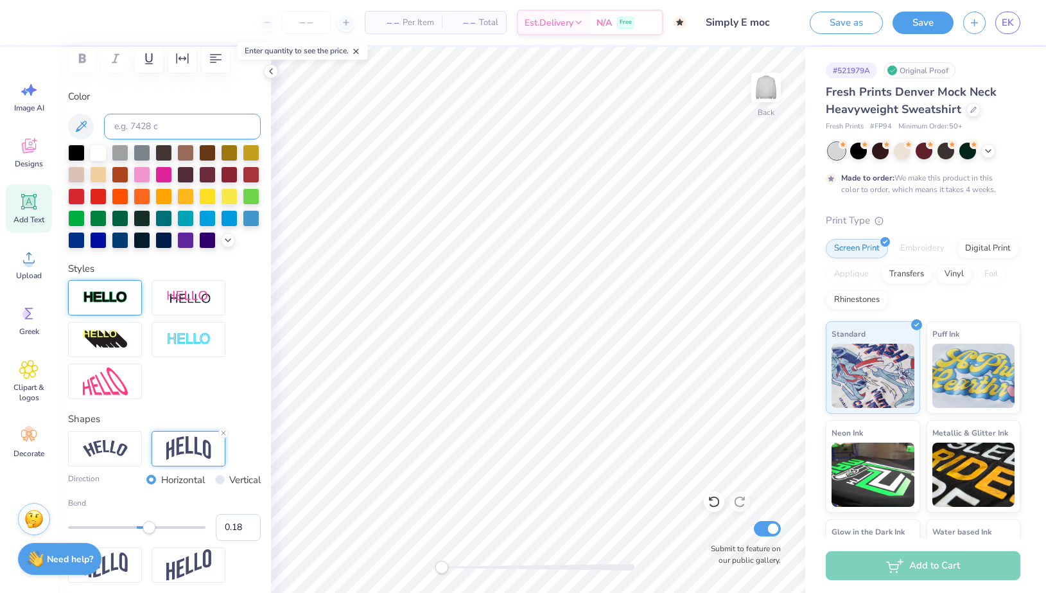
type input "3.49"
type input "1.48"
type input "12.17"
type input "3.38"
type input "3.00"
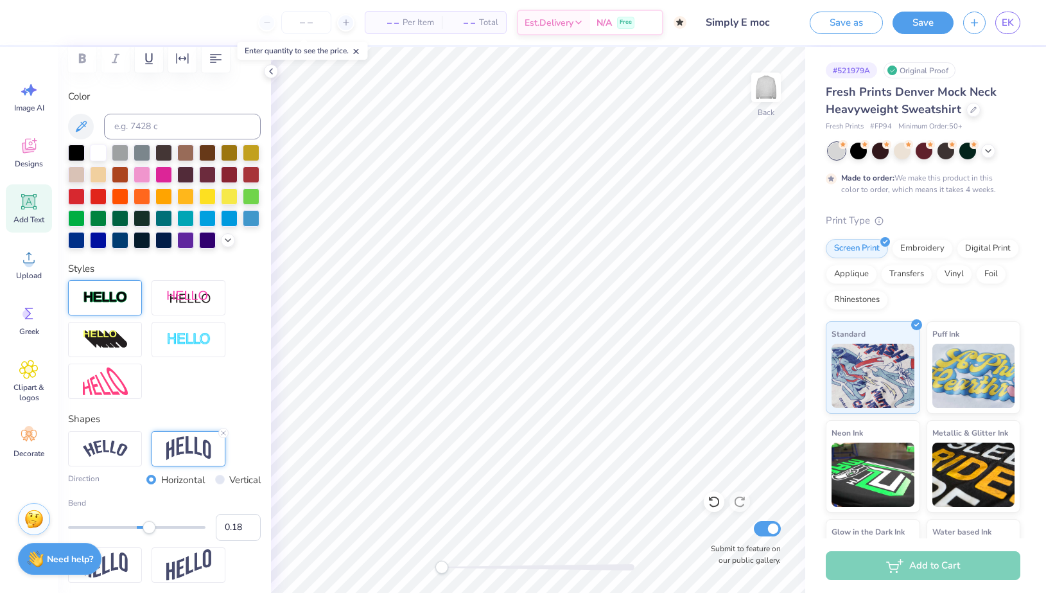
type input "11.90"
type input "3.31"
type input "3.07"
type input "0.10"
click at [144, 529] on div "Accessibility label" at bounding box center [143, 527] width 13 height 13
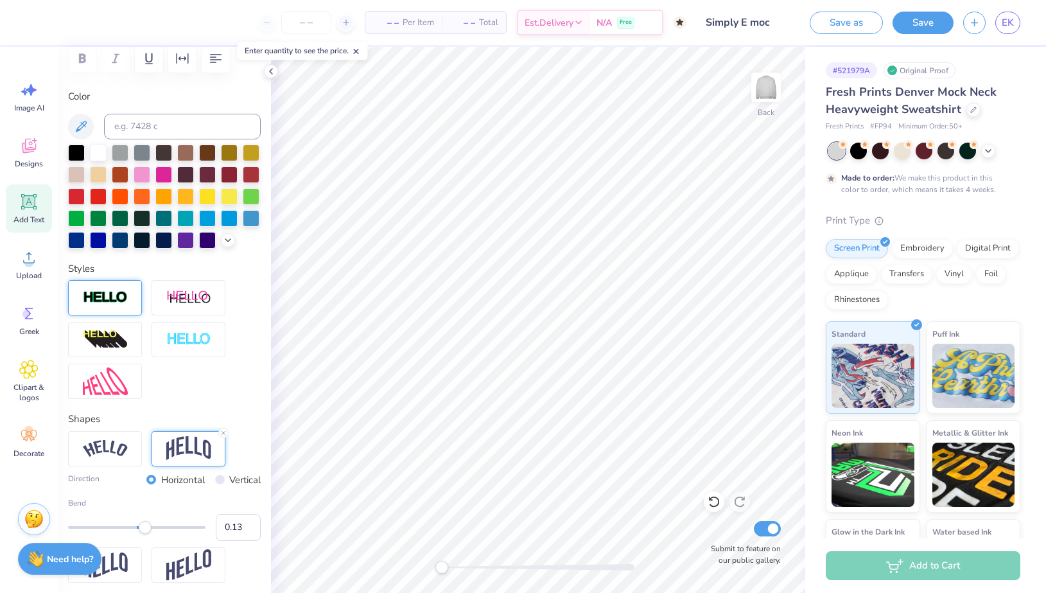
type input "0.14"
click at [146, 529] on div "Accessibility label" at bounding box center [146, 527] width 13 height 13
click at [117, 293] on img at bounding box center [105, 297] width 45 height 15
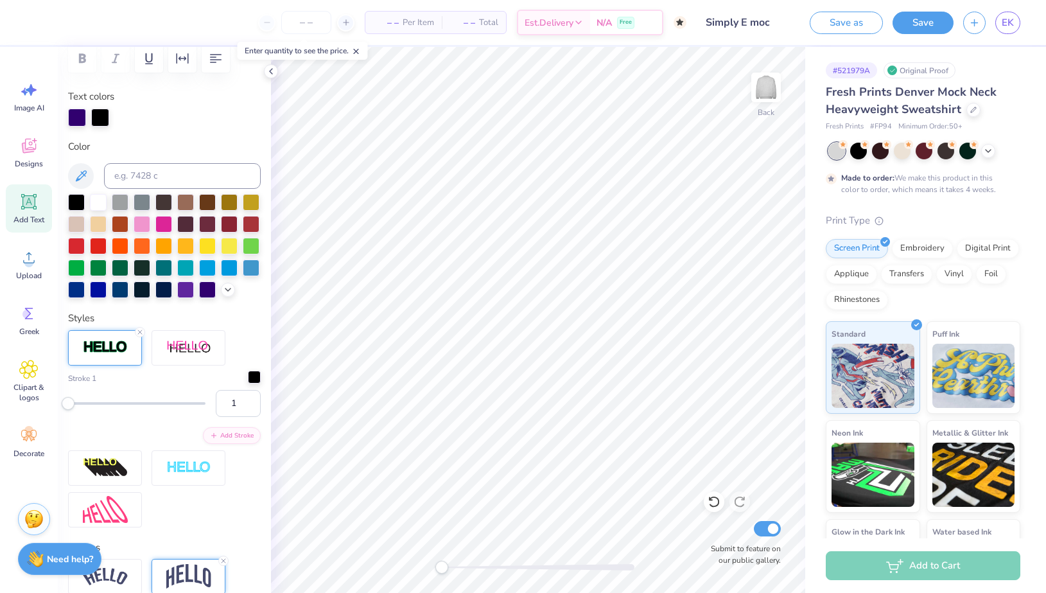
click at [259, 378] on div at bounding box center [254, 377] width 13 height 13
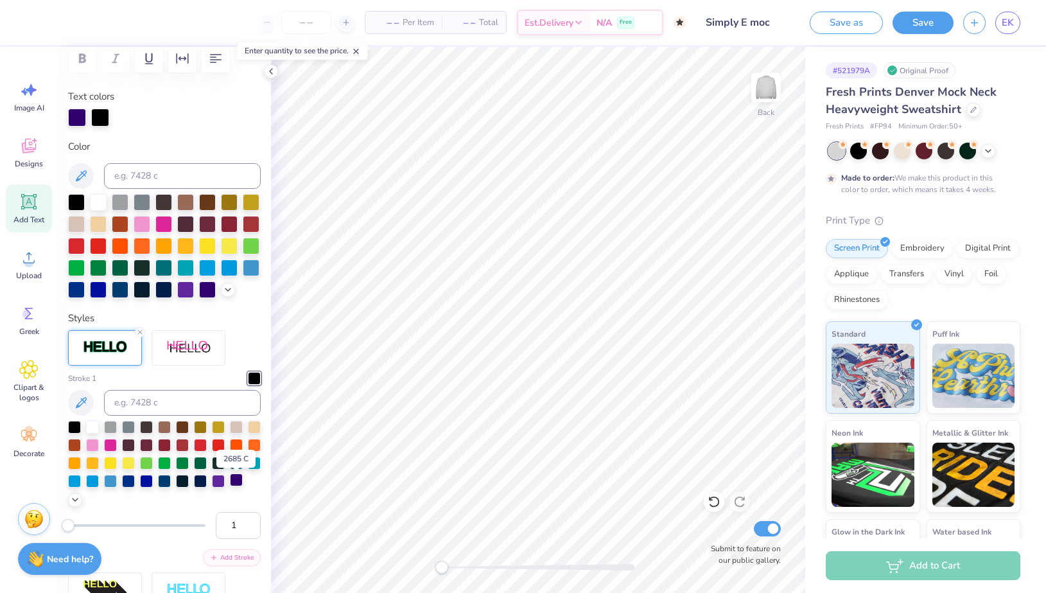
click at [236, 484] on div at bounding box center [236, 479] width 13 height 13
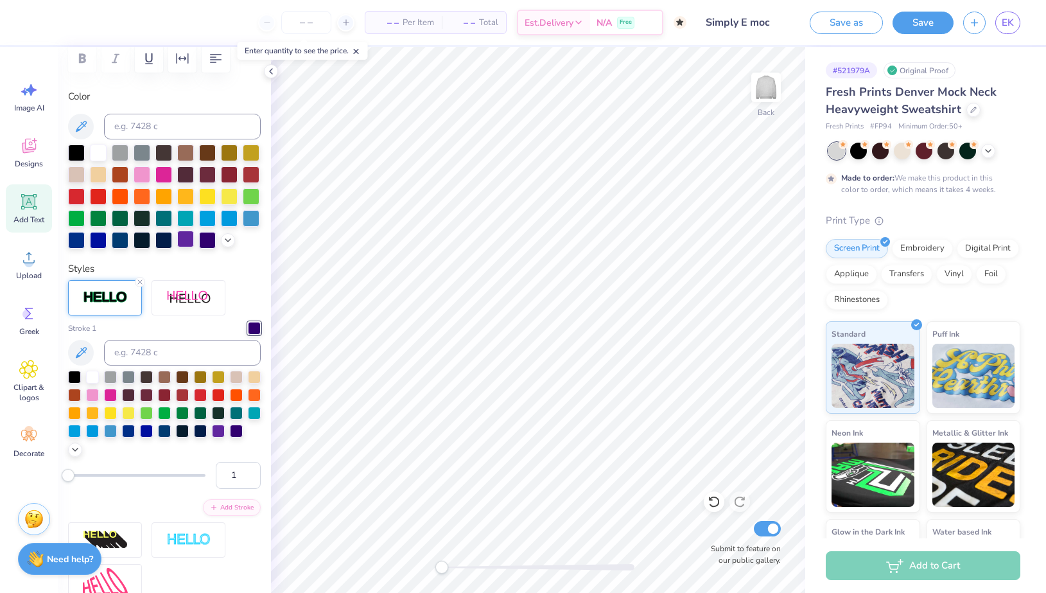
click at [186, 242] on div at bounding box center [185, 239] width 17 height 17
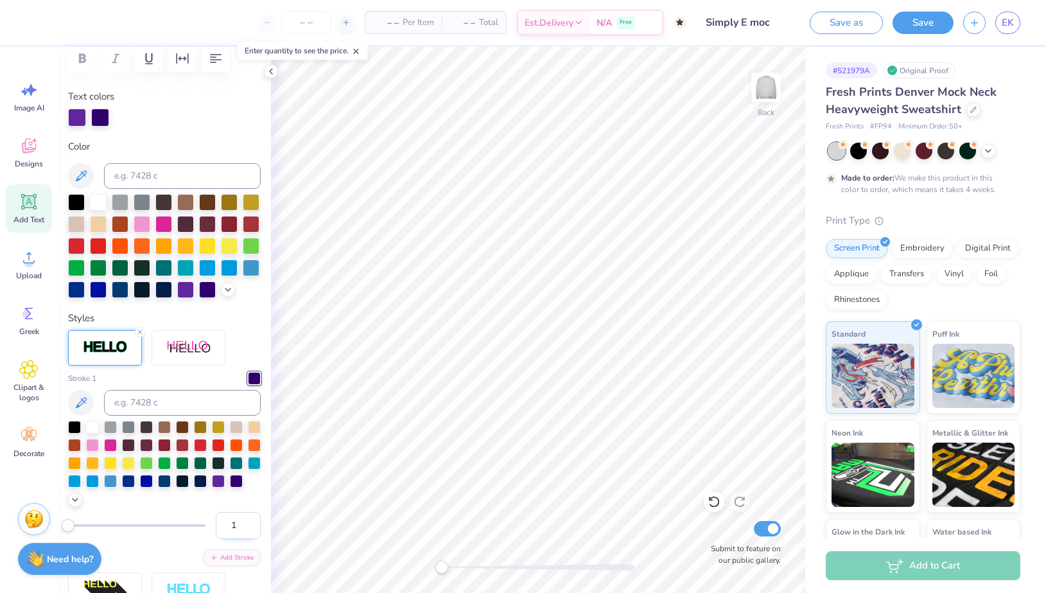
click at [236, 528] on input "1" at bounding box center [238, 525] width 45 height 27
type input "2"
click at [236, 526] on input "2" at bounding box center [238, 525] width 45 height 27
type input "3"
type input "12.03"
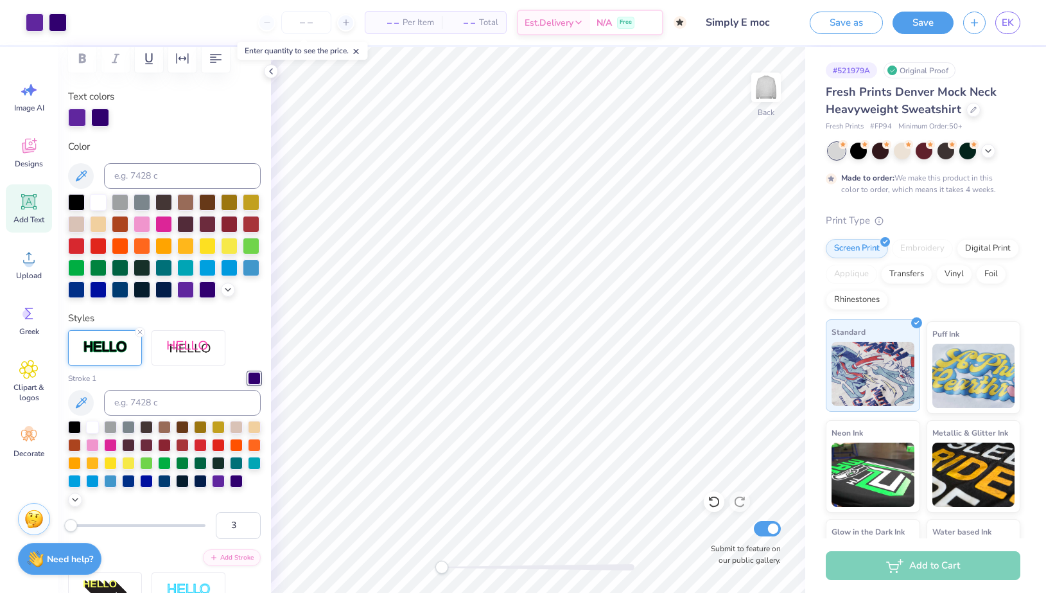
type input "3.25"
type input "3.03"
click at [243, 532] on input "3" at bounding box center [238, 525] width 45 height 27
type input "2"
click at [847, 270] on div "Applique" at bounding box center [851, 272] width 51 height 19
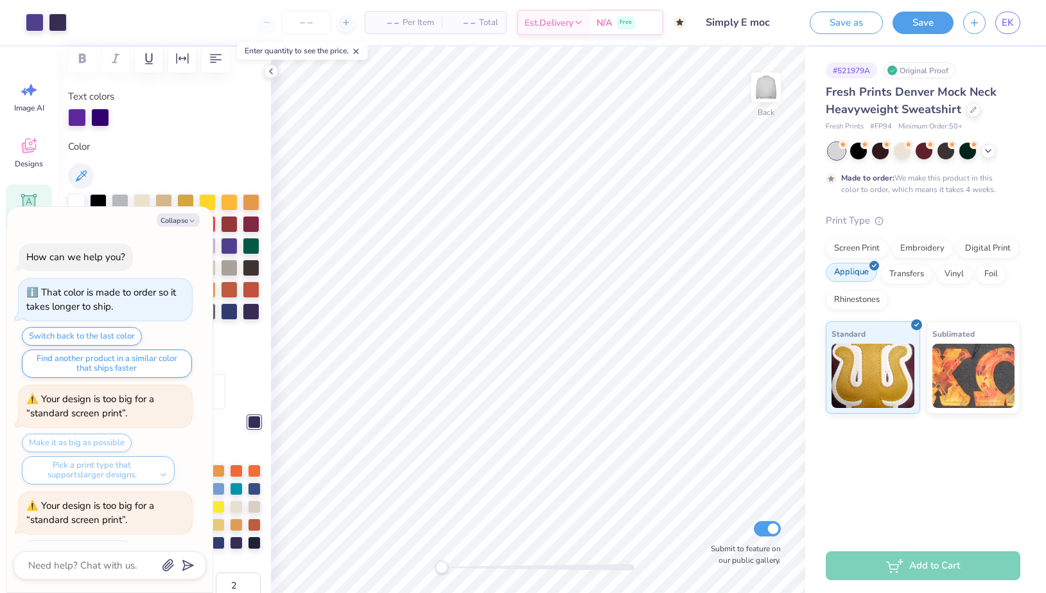
scroll to position [237, 0]
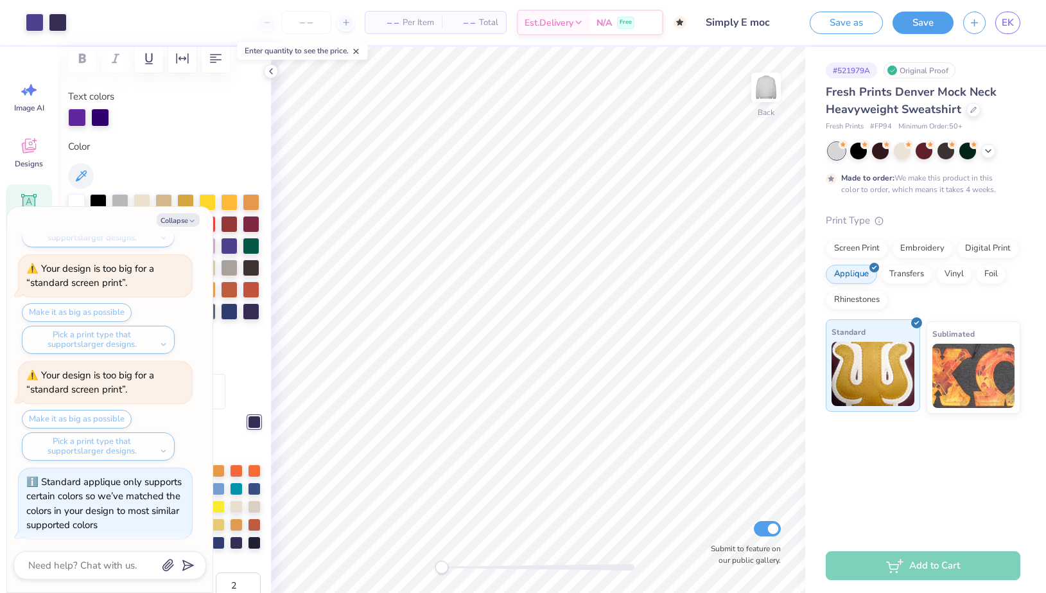
click at [882, 377] on img at bounding box center [873, 374] width 83 height 64
click at [889, 455] on div "# 521979A Original Proof Fresh Prints Denver Mock Neck Heavyweight Sweatshirt F…" at bounding box center [925, 292] width 241 height 491
click at [178, 218] on button "Collapse" at bounding box center [178, 219] width 43 height 13
type textarea "x"
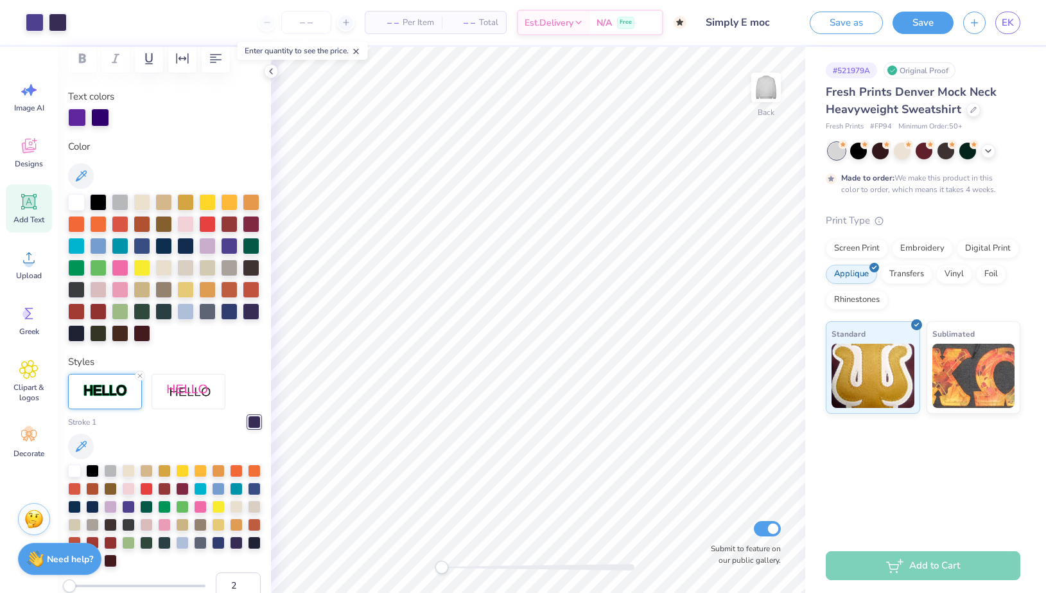
click at [868, 474] on div "# 521979A Original Proof Fresh Prints Denver Mock Neck Heavyweight Sweatshirt F…" at bounding box center [925, 292] width 241 height 491
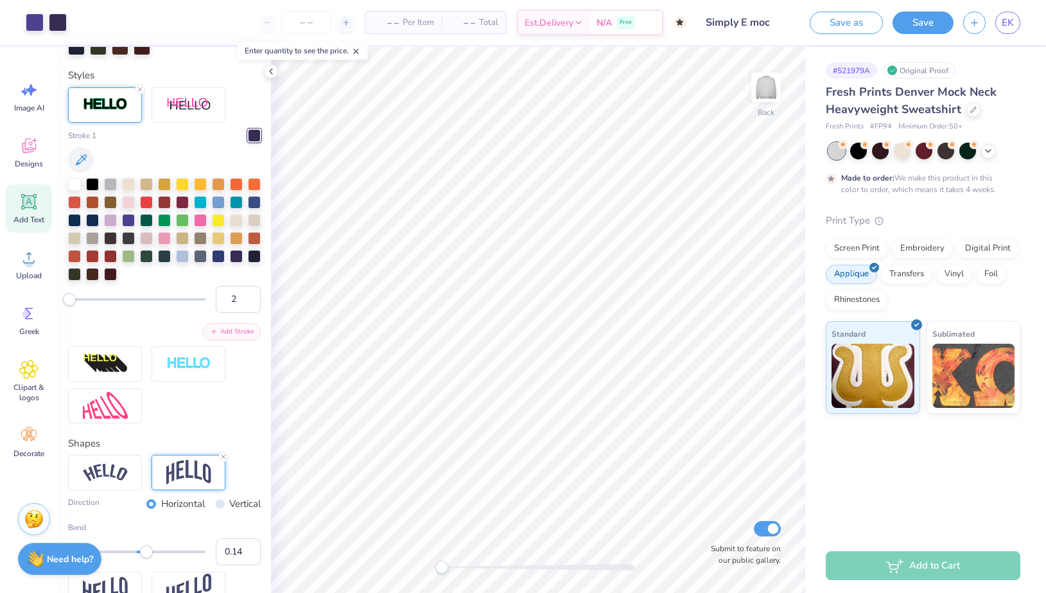
scroll to position [577, 0]
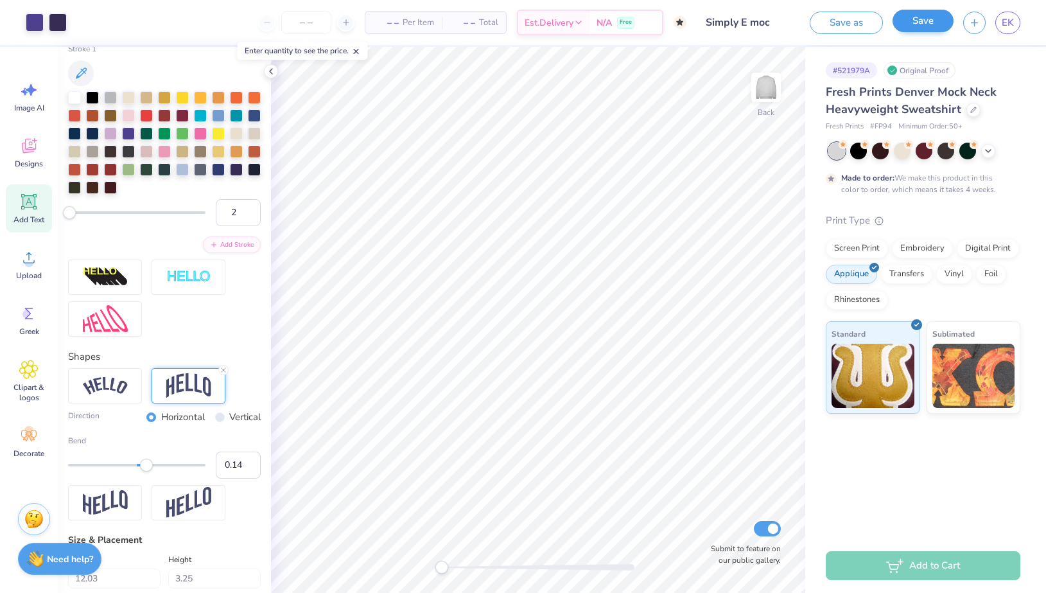
click at [915, 19] on button "Save" at bounding box center [923, 21] width 61 height 22
click at [283, 26] on input "number" at bounding box center [280, 22] width 50 height 23
click at [320, 22] on line at bounding box center [320, 22] width 0 height 5
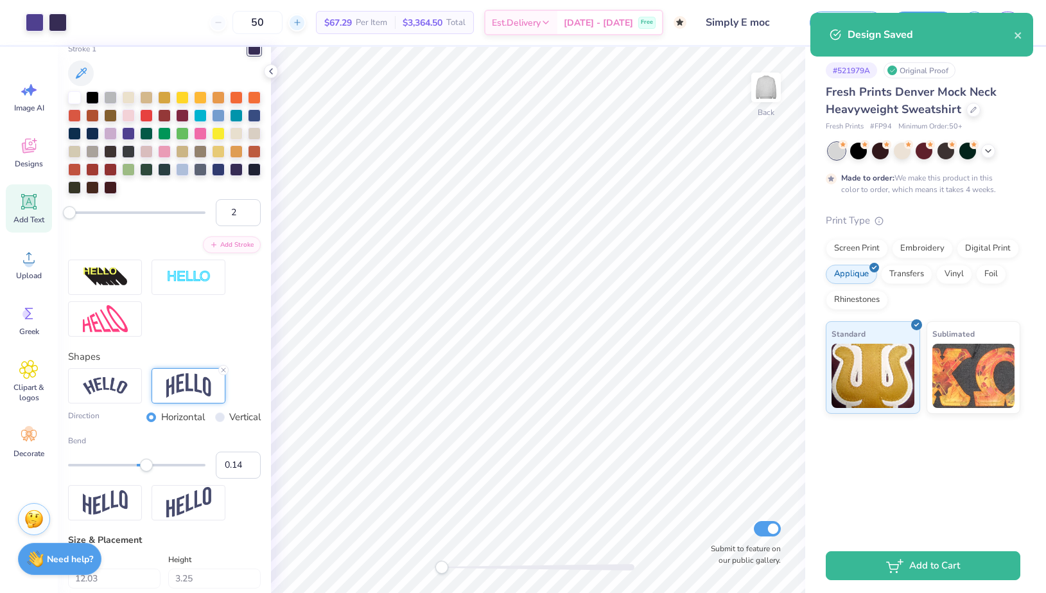
click at [302, 20] on icon at bounding box center [297, 22] width 9 height 9
click at [283, 22] on input "51" at bounding box center [257, 22] width 50 height 23
type input "5"
type input "50"
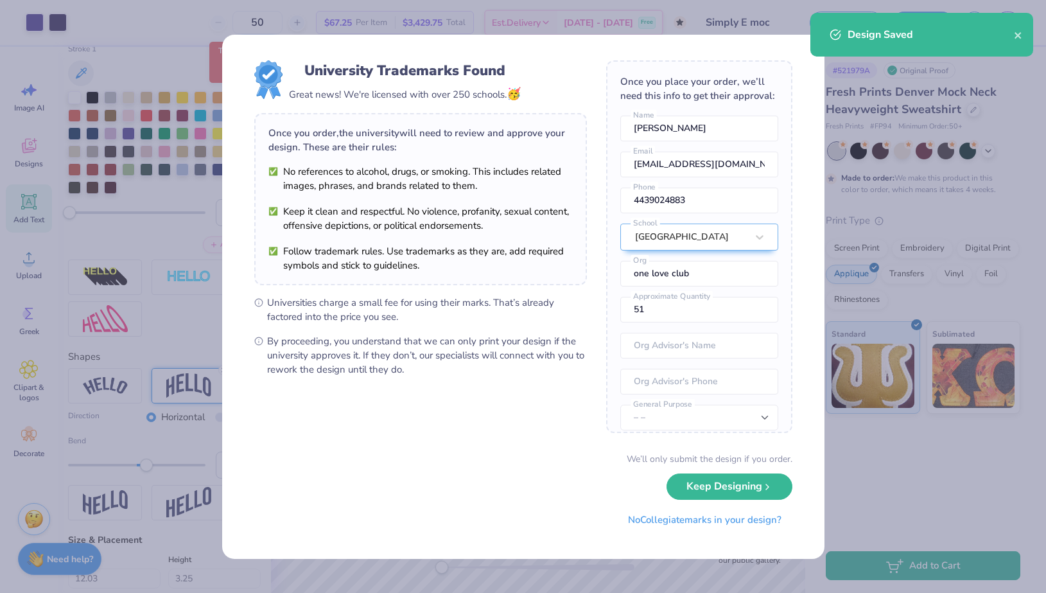
type input "50"
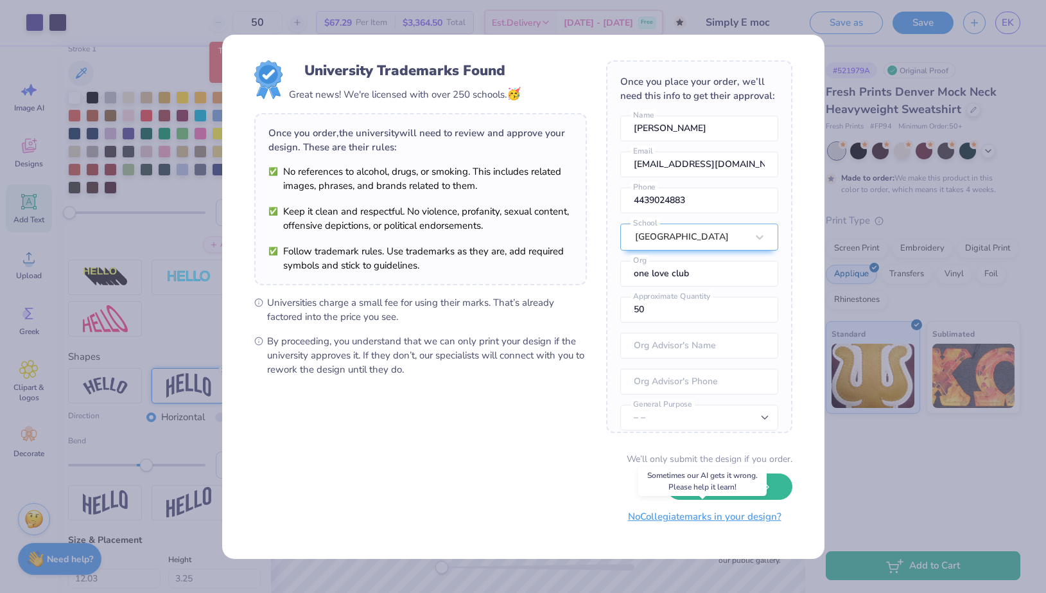
click at [712, 516] on button "No Collegiate marks in your design?" at bounding box center [704, 516] width 175 height 26
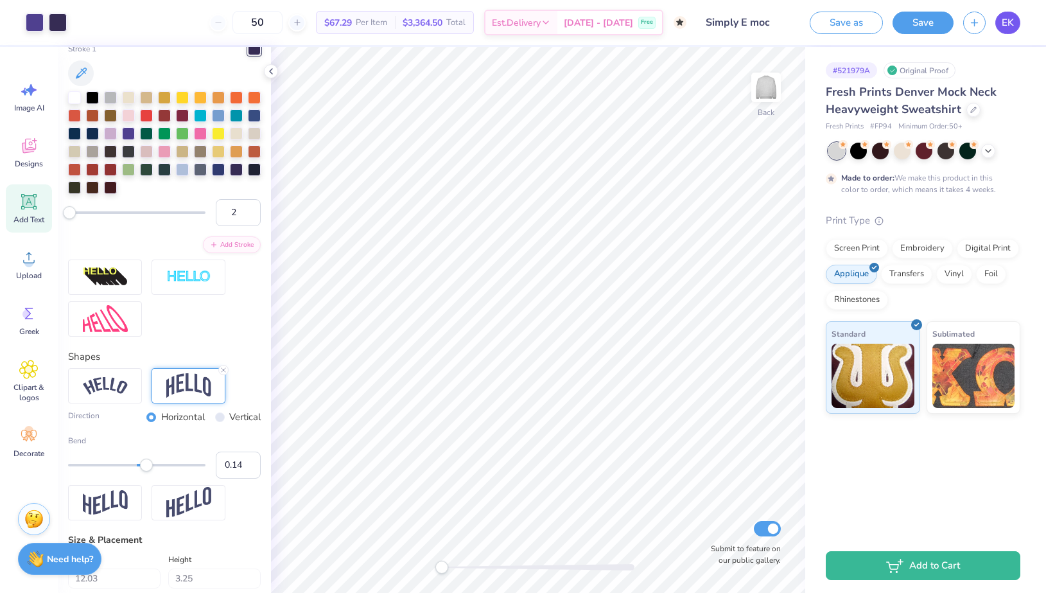
click at [1010, 21] on span "EK" at bounding box center [1008, 22] width 12 height 15
